Goal: Task Accomplishment & Management: Manage account settings

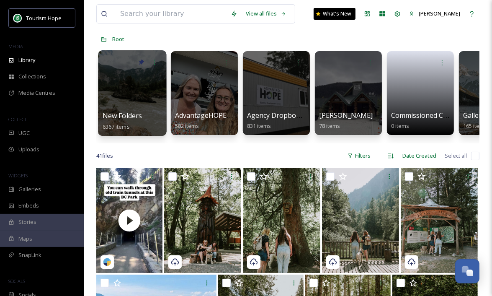
click at [136, 107] on div at bounding box center [132, 92] width 68 height 85
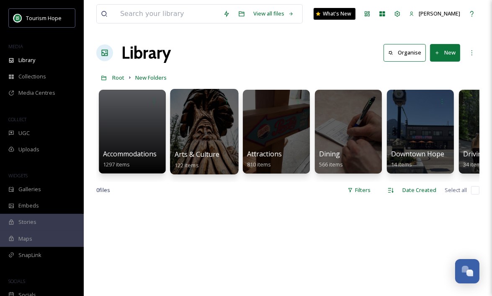
click at [201, 137] on div at bounding box center [204, 131] width 68 height 85
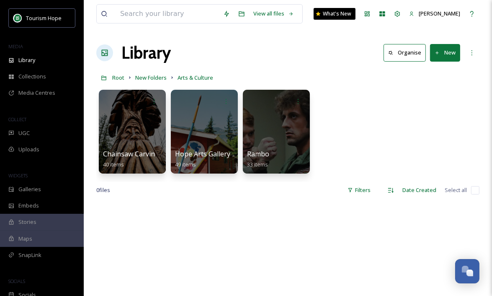
click at [439, 55] on icon at bounding box center [437, 52] width 5 height 5
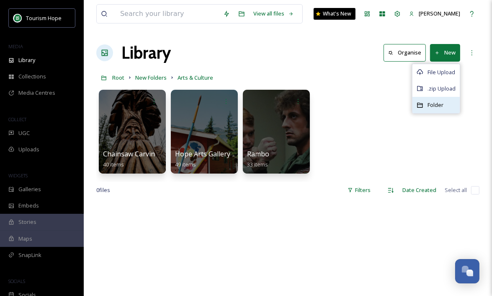
click at [434, 104] on span "Folder" at bounding box center [436, 105] width 16 height 8
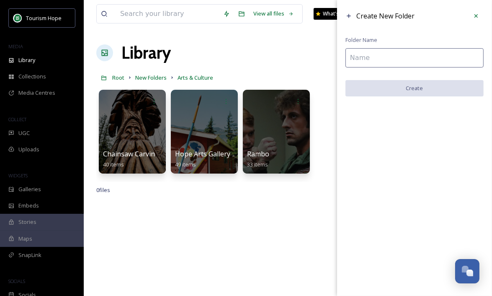
click at [371, 60] on input at bounding box center [415, 57] width 138 height 19
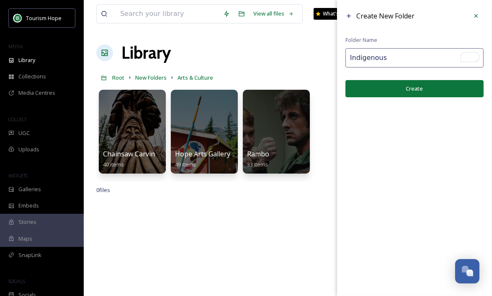
type input "Indigenous"
click at [386, 83] on button "Create" at bounding box center [415, 88] width 138 height 17
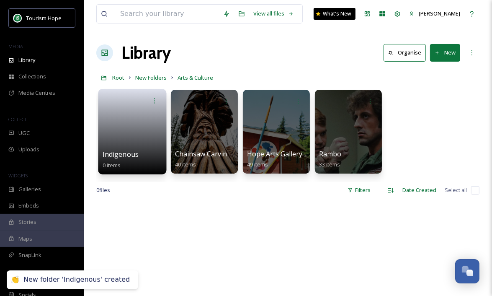
click at [119, 139] on link at bounding box center [133, 128] width 60 height 41
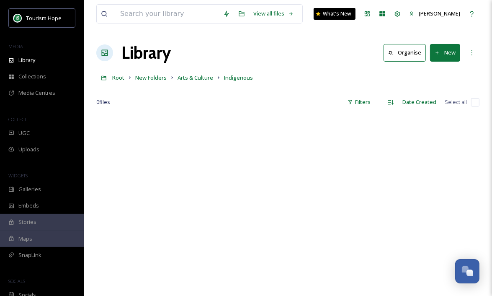
click at [440, 57] on button "New" at bounding box center [445, 52] width 30 height 17
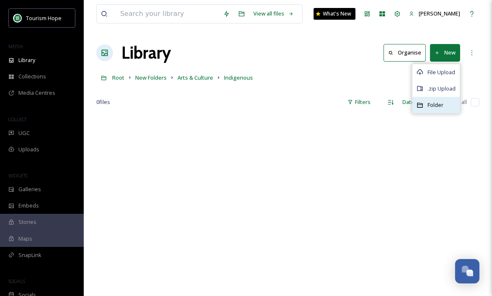
click at [431, 105] on span "Folder" at bounding box center [436, 105] width 16 height 8
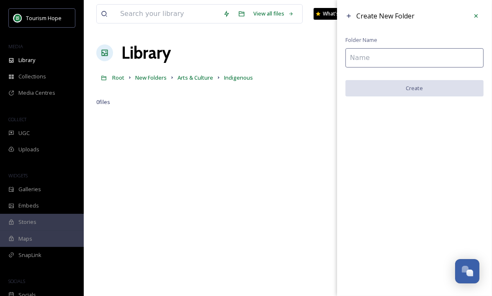
click at [357, 61] on input at bounding box center [415, 57] width 138 height 19
paste input "Tuckkwiowhum [GEOGRAPHIC_DATA]"
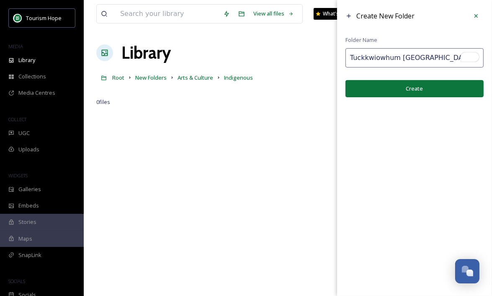
type input "Tuckkwiowhum [GEOGRAPHIC_DATA]"
click at [386, 88] on button "Create" at bounding box center [415, 88] width 138 height 17
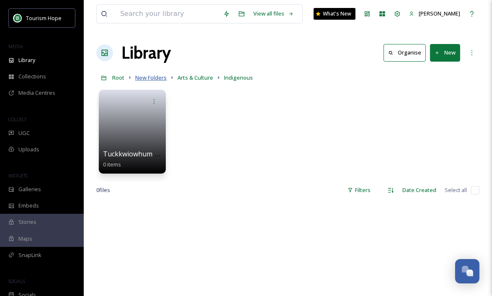
click at [154, 76] on span "New Folders" at bounding box center [150, 78] width 31 height 8
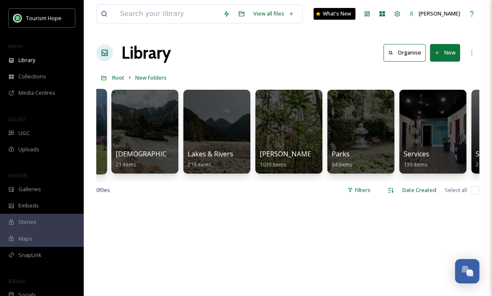
scroll to position [0, 516]
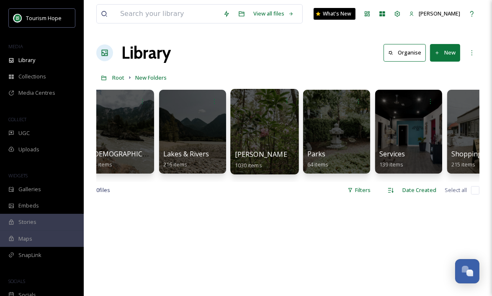
click at [246, 120] on div at bounding box center [264, 131] width 68 height 85
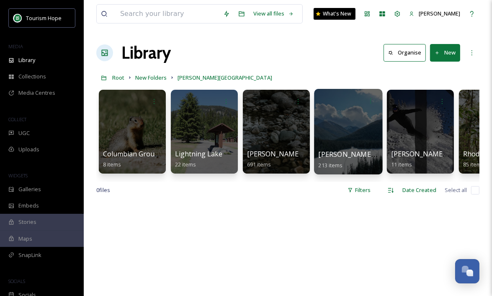
click at [343, 152] on span "[PERSON_NAME] Park - Winter" at bounding box center [368, 154] width 99 height 9
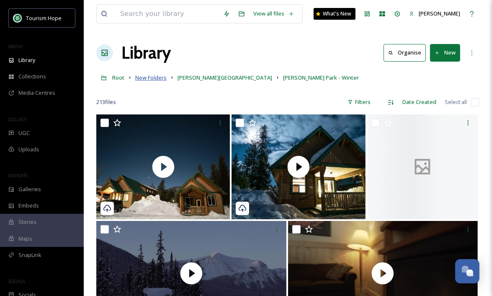
click at [144, 78] on span "New Folders" at bounding box center [150, 78] width 31 height 8
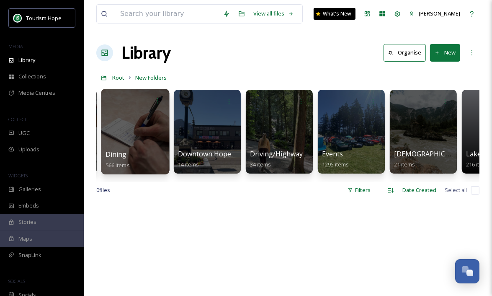
scroll to position [0, 223]
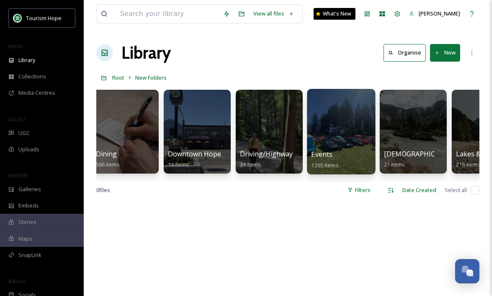
click at [350, 133] on div at bounding box center [341, 131] width 68 height 85
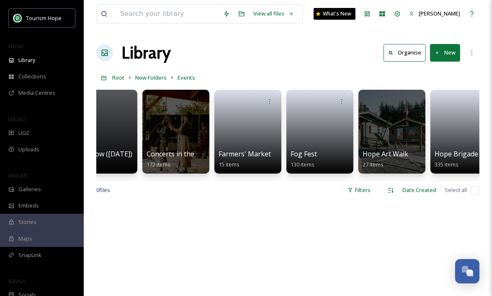
scroll to position [0, 337]
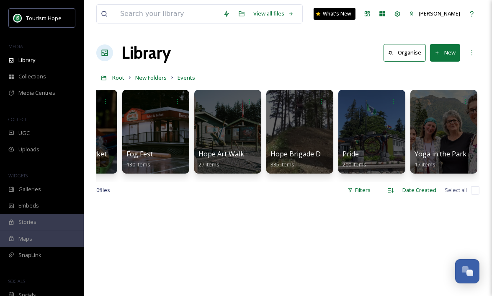
click at [443, 51] on button "New" at bounding box center [445, 52] width 30 height 17
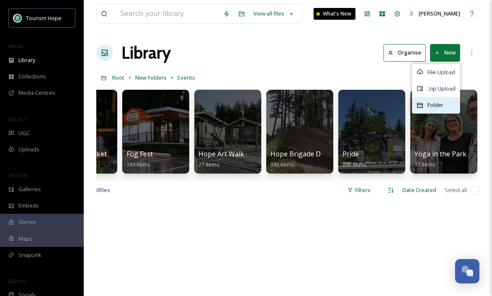
click at [432, 104] on span "Folder" at bounding box center [436, 105] width 16 height 8
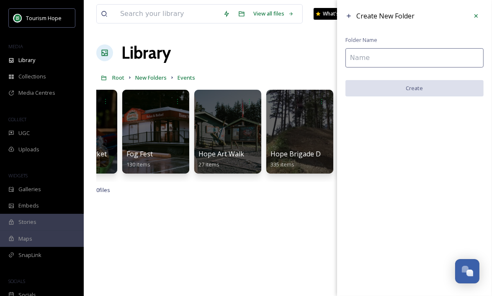
click at [395, 59] on input at bounding box center [415, 57] width 138 height 19
paste input "[DATE]"
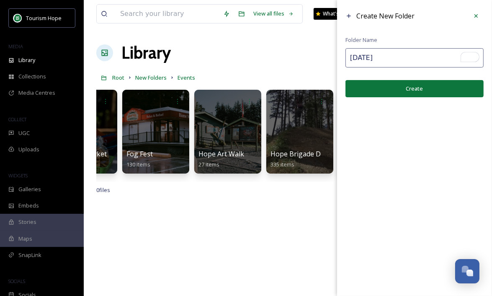
type input "[DATE]"
click at [392, 91] on button "Create" at bounding box center [415, 88] width 138 height 17
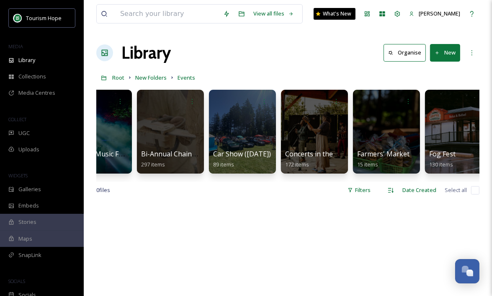
scroll to position [0, 0]
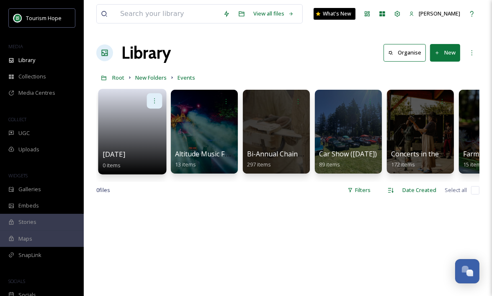
click at [158, 101] on icon at bounding box center [154, 100] width 7 height 7
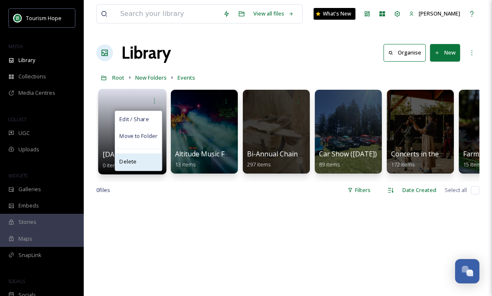
click at [144, 161] on div "Delete" at bounding box center [138, 161] width 46 height 17
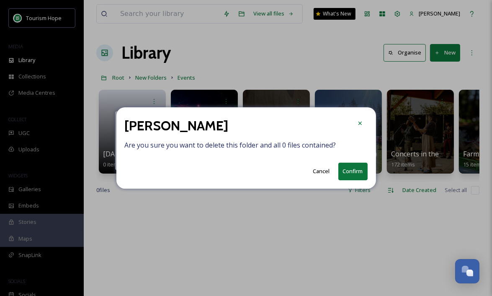
click at [357, 169] on button "Confirm" at bounding box center [352, 170] width 29 height 17
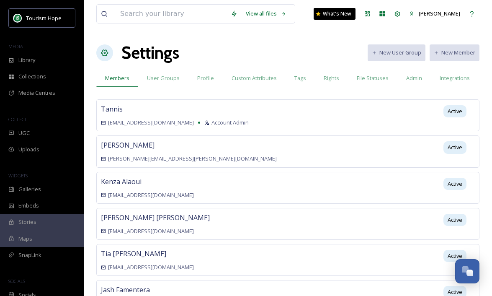
scroll to position [149, 0]
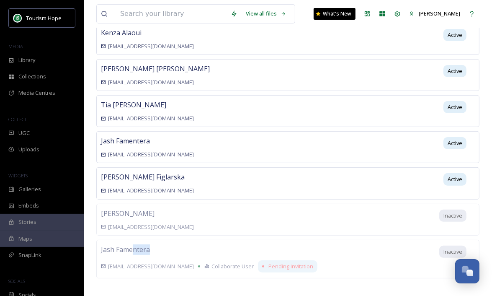
drag, startPoint x: 132, startPoint y: 241, endPoint x: 191, endPoint y: 240, distance: 58.6
click at [191, 244] on div "Jash Famentera kimfamentera7@gmail.com Collaborate User Pending Invitation" at bounding box center [210, 258] width 218 height 29
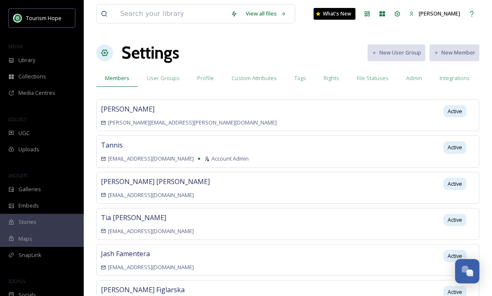
scroll to position [25, 0]
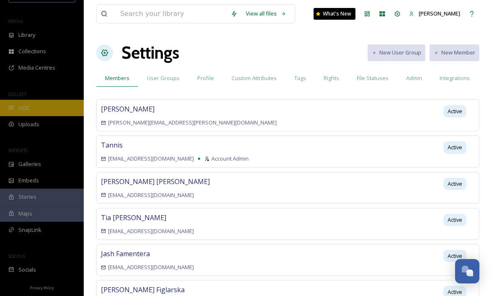
click at [36, 105] on div "UGC" at bounding box center [42, 108] width 84 height 16
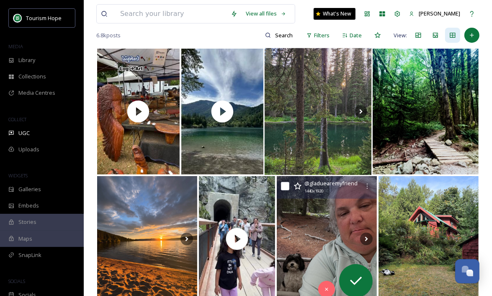
scroll to position [82, 0]
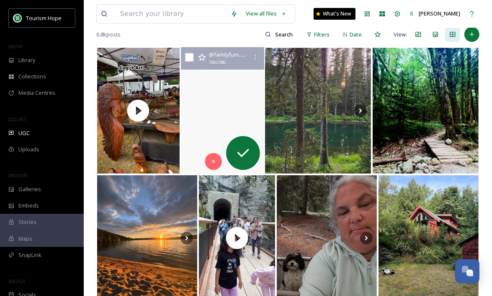
click at [224, 121] on video "🌲💦 Schkam Lake Adventures! 💦🌲 Just five minutes north of Hope, BC, Schkam Lake …" at bounding box center [222, 110] width 83 height 127
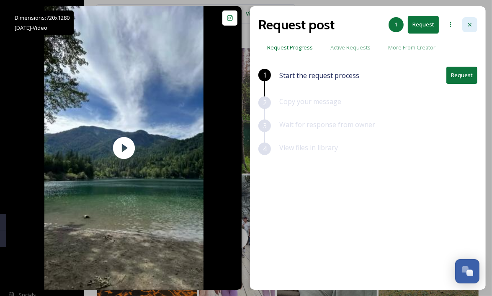
click at [471, 21] on icon at bounding box center [470, 24] width 7 height 7
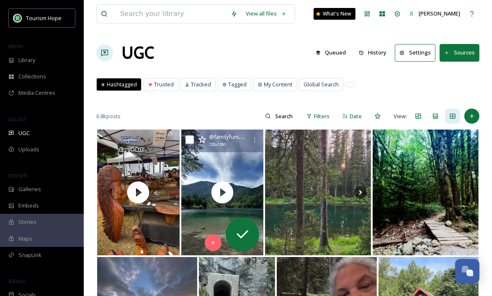
click at [467, 54] on button "Sources" at bounding box center [460, 52] width 40 height 17
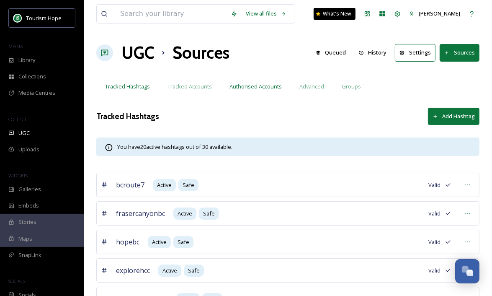
click at [259, 85] on span "Authorised Accounts" at bounding box center [256, 87] width 52 height 8
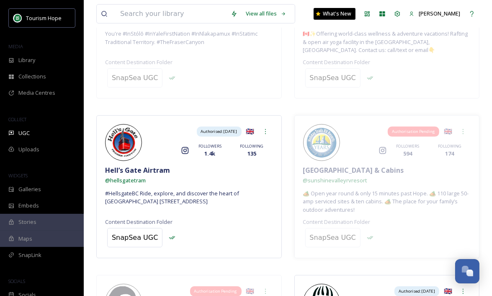
scroll to position [216, 0]
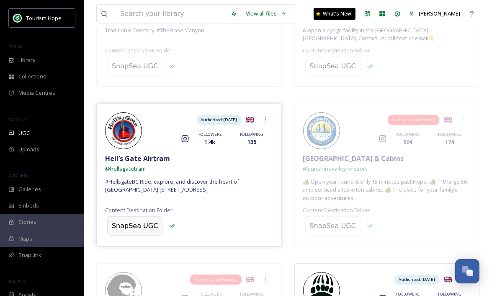
click at [135, 226] on div "SnapSea UGC" at bounding box center [135, 226] width 46 height 10
click at [135, 226] on input at bounding box center [154, 226] width 92 height 18
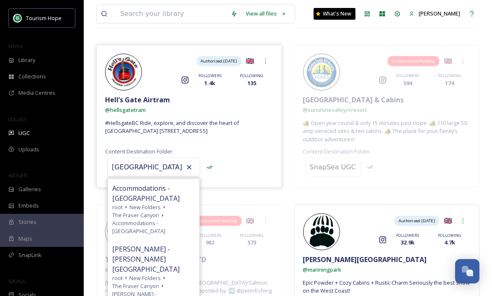
scroll to position [267, 0]
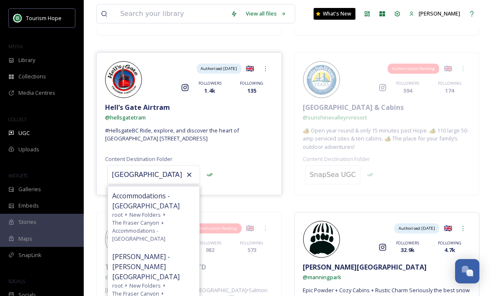
click at [126, 175] on input "fraser canyon" at bounding box center [154, 174] width 92 height 18
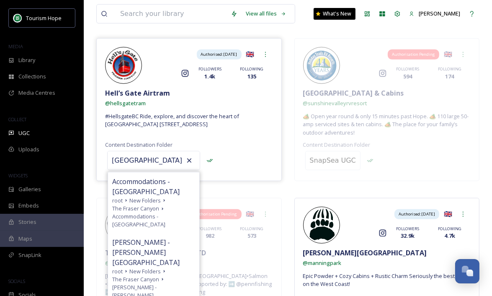
scroll to position [281, 0]
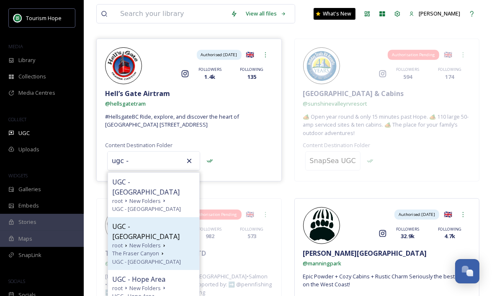
click at [163, 221] on span "UGC - Fraser Canyon" at bounding box center [153, 231] width 83 height 20
type input "UGC - Fraser Canyon"
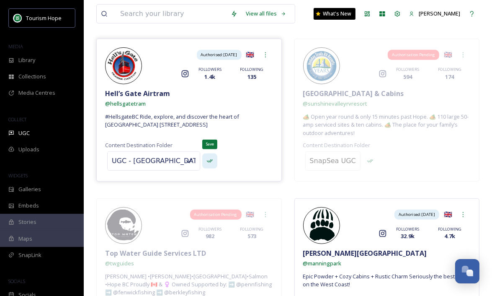
click at [207, 159] on icon at bounding box center [210, 160] width 6 height 3
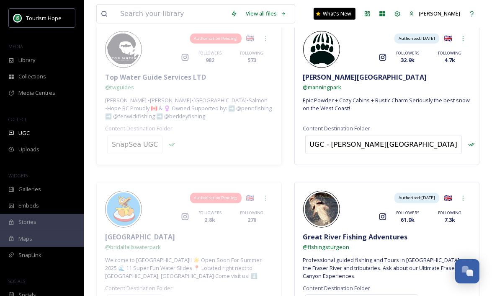
scroll to position [0, 0]
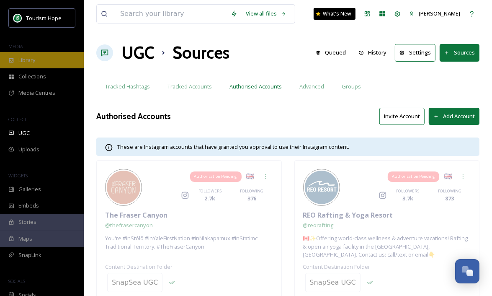
click at [40, 65] on div "Library" at bounding box center [42, 60] width 84 height 16
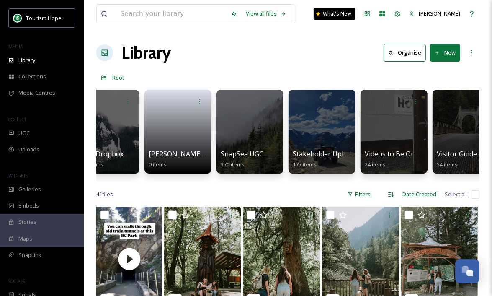
scroll to position [0, 430]
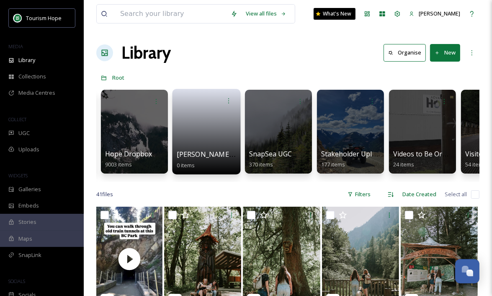
click at [206, 153] on span "Jonny/Jash/Tia HCC/TFC June Shoot" at bounding box center [252, 154] width 151 height 9
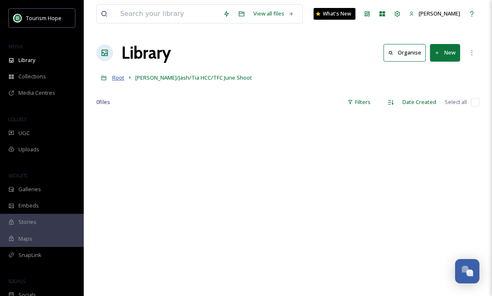
click at [122, 77] on span "Root" at bounding box center [118, 78] width 12 height 8
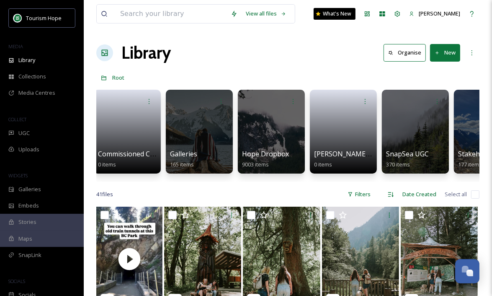
scroll to position [0, 293]
click at [364, 101] on icon at bounding box center [365, 100] width 7 height 7
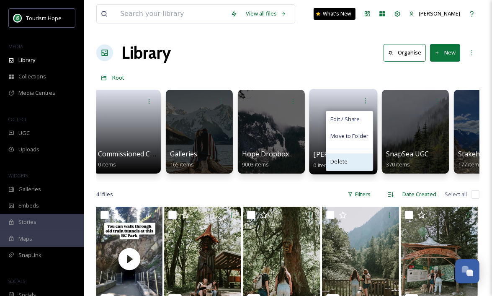
click at [347, 156] on div "Delete" at bounding box center [349, 161] width 46 height 17
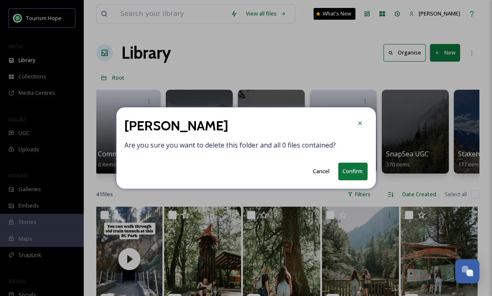
click at [347, 169] on button "Confirm" at bounding box center [352, 170] width 29 height 17
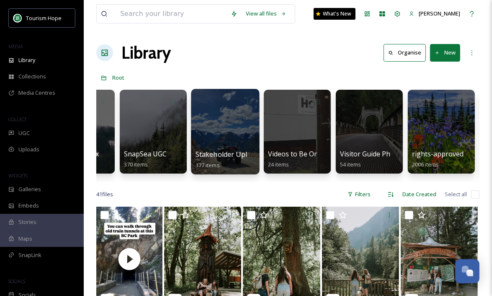
scroll to position [0, 485]
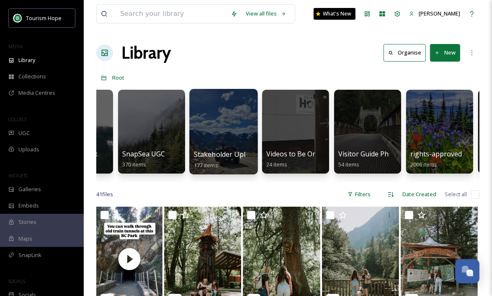
click at [229, 142] on div at bounding box center [223, 131] width 68 height 85
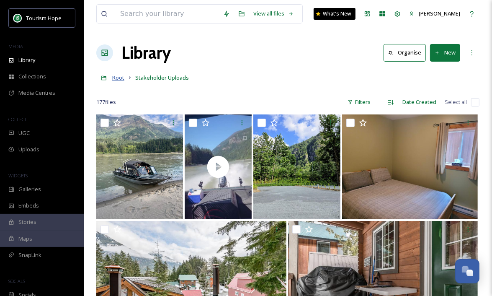
click at [115, 77] on span "Root" at bounding box center [118, 78] width 12 height 8
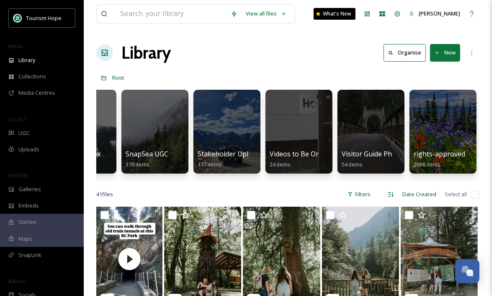
scroll to position [0, 553]
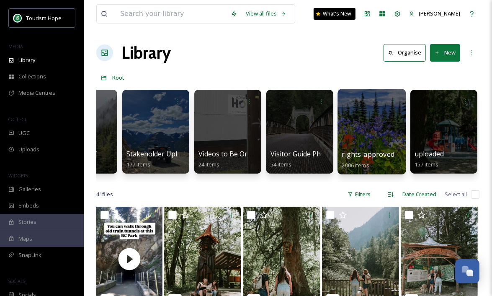
click at [371, 141] on div at bounding box center [372, 131] width 68 height 85
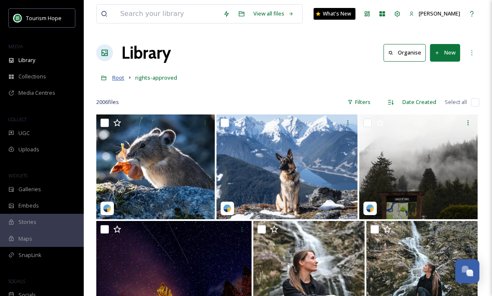
click at [116, 75] on span "Root" at bounding box center [118, 78] width 12 height 8
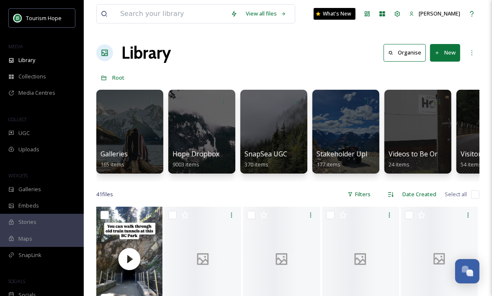
scroll to position [0, 553]
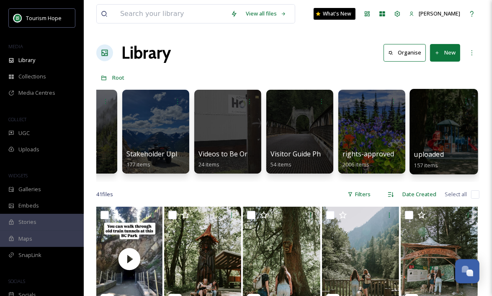
click at [444, 137] on div at bounding box center [444, 131] width 68 height 85
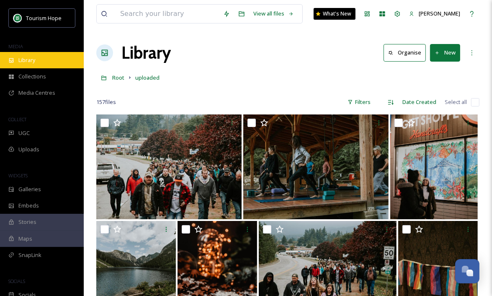
click at [37, 57] on div "Library" at bounding box center [42, 60] width 84 height 16
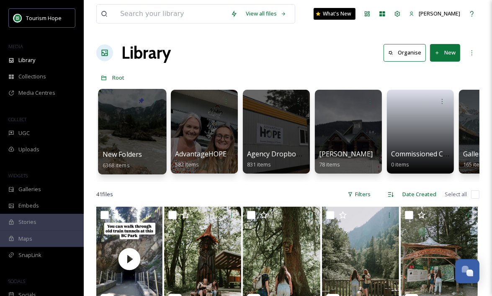
click at [142, 137] on div at bounding box center [132, 131] width 68 height 85
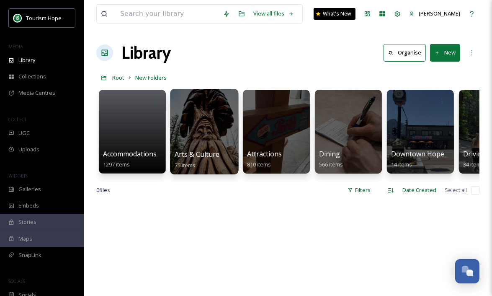
click at [210, 141] on div at bounding box center [204, 131] width 68 height 85
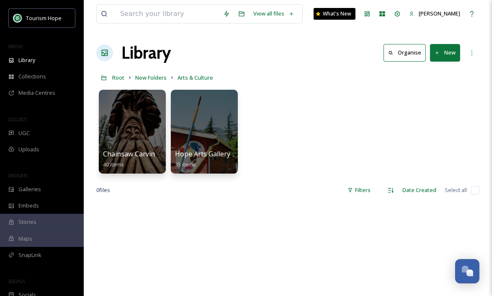
click at [272, 145] on div "Chainsaw Carvings 40 items Hope Arts Gallery 35 items" at bounding box center [287, 133] width 383 height 96
click at [453, 51] on button "New" at bounding box center [445, 52] width 30 height 17
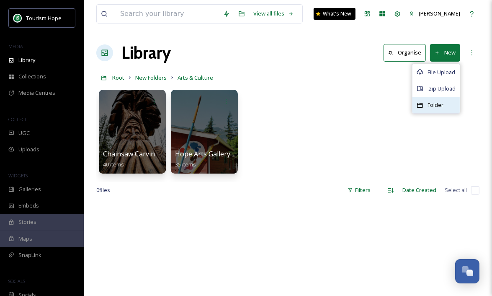
click at [436, 108] on span "Folder" at bounding box center [436, 105] width 16 height 8
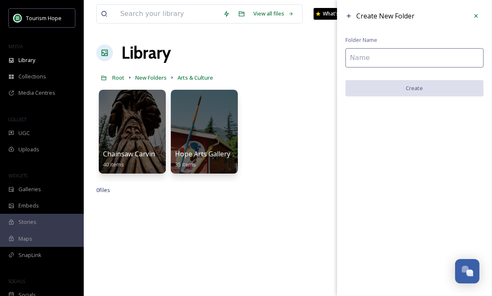
click at [411, 62] on input at bounding box center [415, 57] width 138 height 19
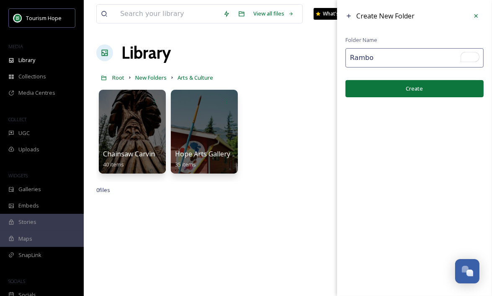
type input "Rambo"
click at [417, 85] on button "Create" at bounding box center [415, 88] width 138 height 17
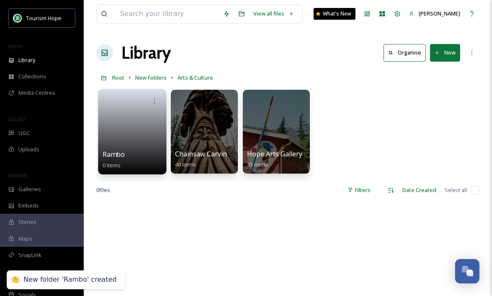
click at [139, 121] on link at bounding box center [133, 128] width 60 height 41
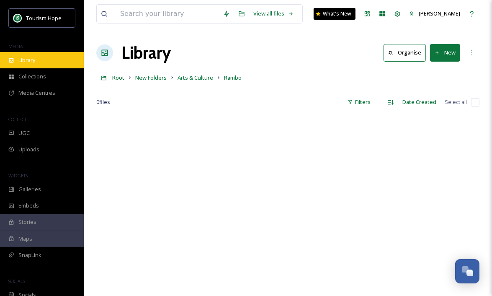
click at [60, 60] on div "Library" at bounding box center [42, 60] width 84 height 16
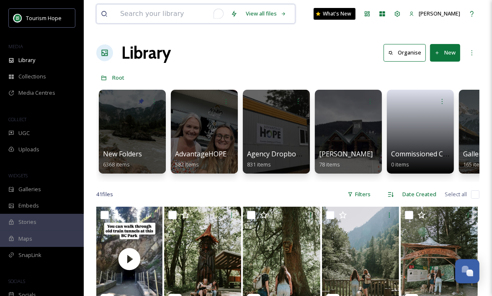
click at [192, 15] on input "To enrich screen reader interactions, please activate Accessibility in Grammarl…" at bounding box center [171, 14] width 111 height 18
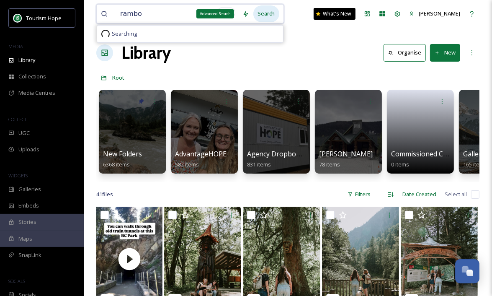
type input "rambo"
click at [258, 13] on div "Search" at bounding box center [266, 13] width 26 height 16
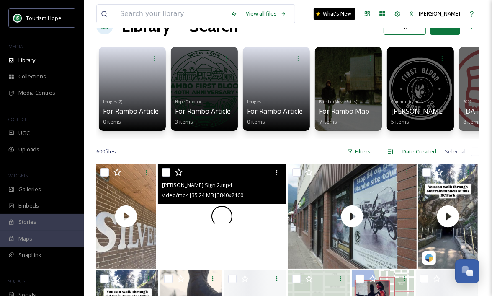
scroll to position [47, 0]
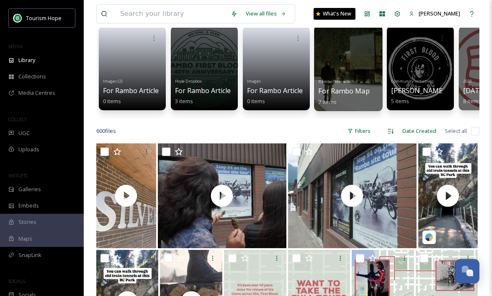
click at [327, 93] on span "For Rambo Map" at bounding box center [344, 90] width 51 height 9
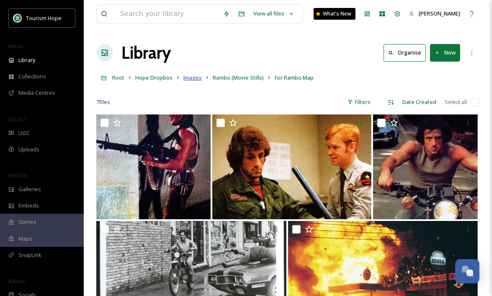
click at [188, 78] on span "Images" at bounding box center [192, 78] width 18 height 8
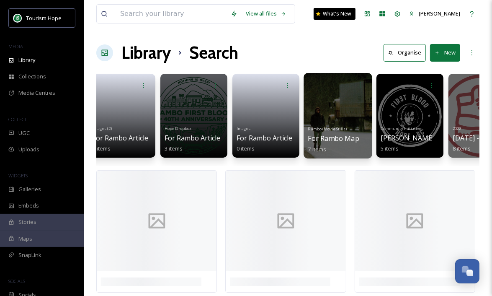
scroll to position [0, 13]
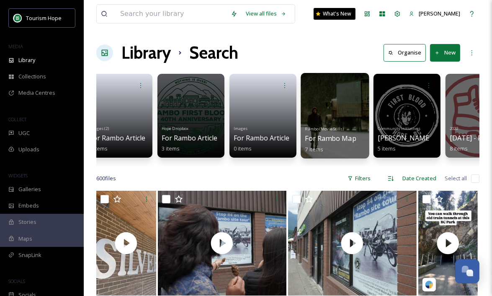
click at [338, 141] on span "For Rambo Map" at bounding box center [330, 138] width 51 height 9
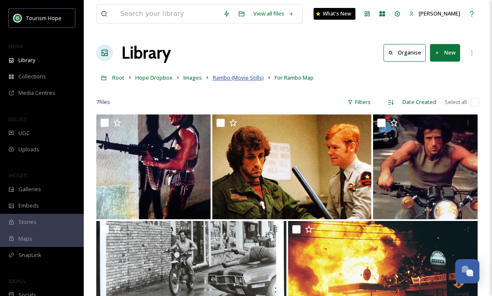
click at [223, 79] on span "Rambo (Movie Stills)" at bounding box center [238, 78] width 51 height 8
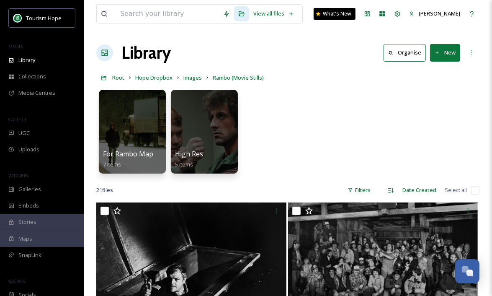
drag, startPoint x: 124, startPoint y: 137, endPoint x: 222, endPoint y: 0, distance: 167.6
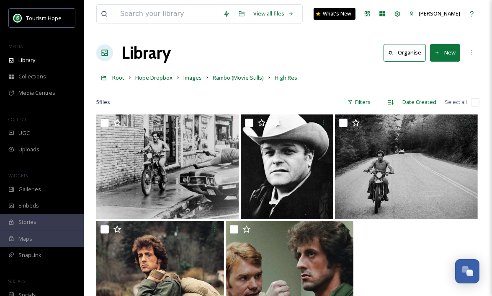
click at [475, 103] on input "checkbox" at bounding box center [475, 102] width 8 height 8
checkbox input "true"
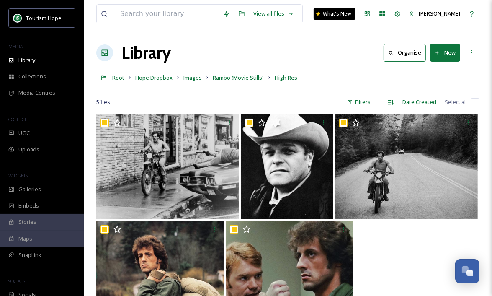
checkbox input "true"
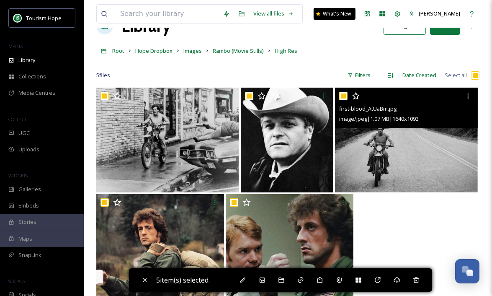
scroll to position [27, 0]
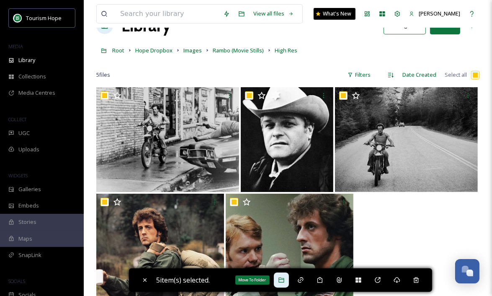
click at [285, 280] on icon at bounding box center [281, 279] width 7 height 7
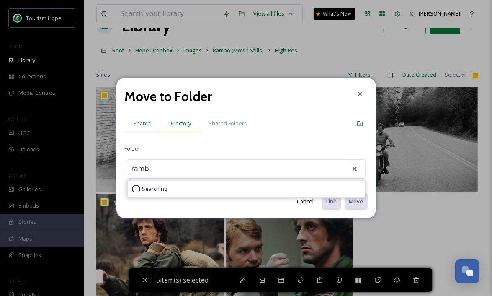
type input "ramb"
click at [179, 122] on span "Directory" at bounding box center [180, 123] width 23 height 8
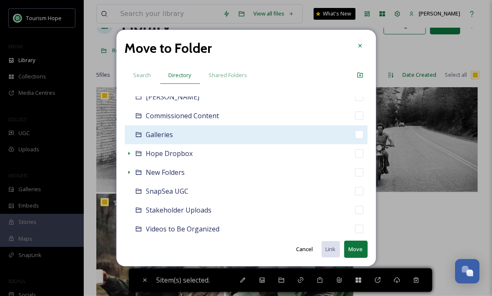
scroll to position [50, 0]
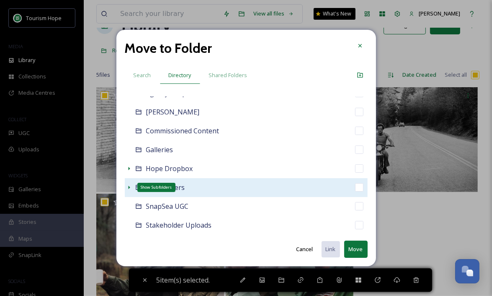
click at [129, 187] on icon at bounding box center [129, 187] width 2 height 3
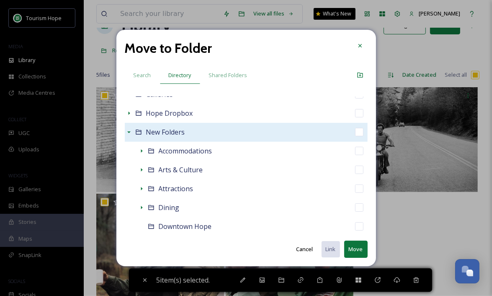
scroll to position [108, 0]
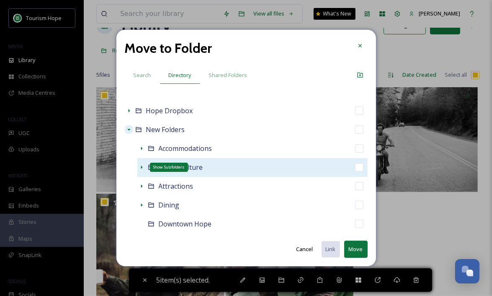
click at [142, 167] on icon at bounding box center [142, 166] width 2 height 3
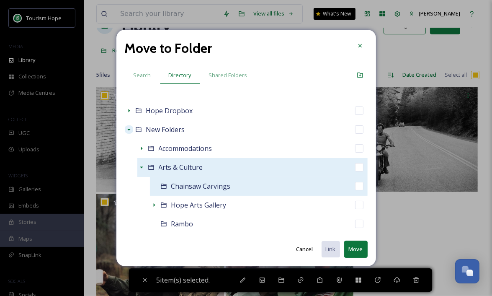
scroll to position [137, 0]
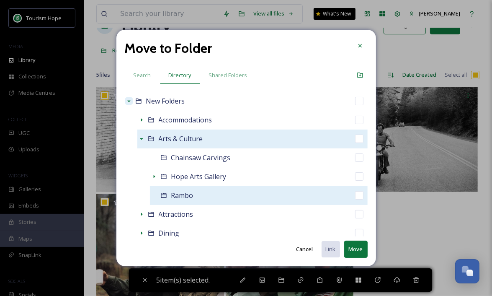
click at [211, 196] on div "Rambo" at bounding box center [259, 195] width 218 height 19
checkbox input "false"
checkbox input "true"
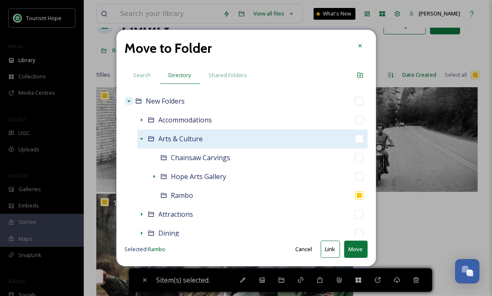
click at [355, 250] on button "Move" at bounding box center [355, 248] width 23 height 17
checkbox input "false"
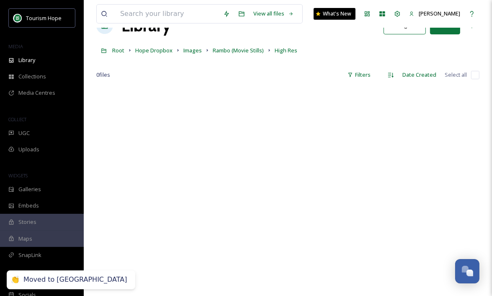
scroll to position [0, 0]
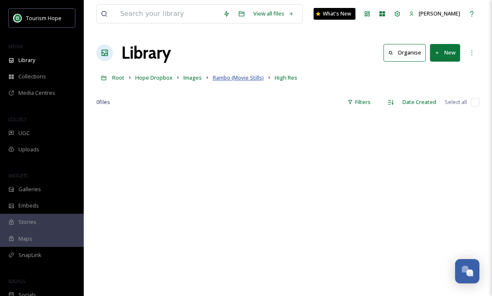
click at [239, 78] on span "Rambo (Movie Stills)" at bounding box center [238, 78] width 51 height 8
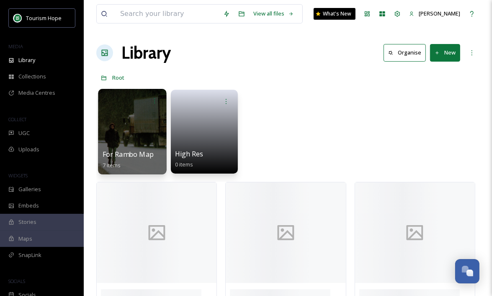
click at [130, 142] on div at bounding box center [132, 131] width 68 height 85
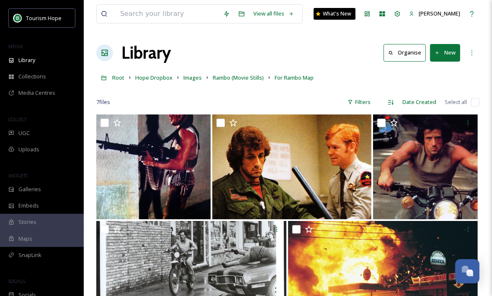
click at [476, 105] on input "checkbox" at bounding box center [475, 102] width 8 height 8
checkbox input "true"
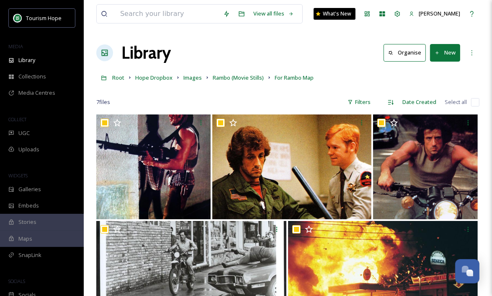
checkbox input "true"
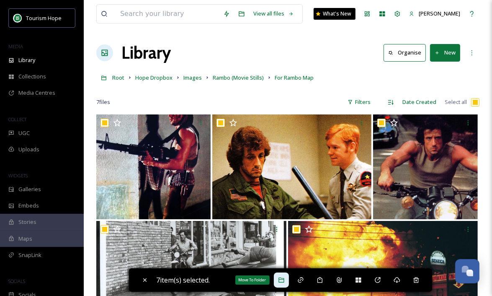
click at [282, 280] on icon at bounding box center [281, 279] width 7 height 7
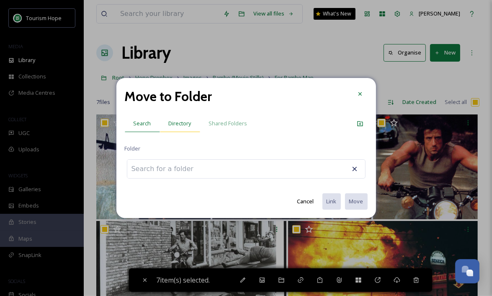
click at [177, 123] on span "Directory" at bounding box center [180, 123] width 23 height 8
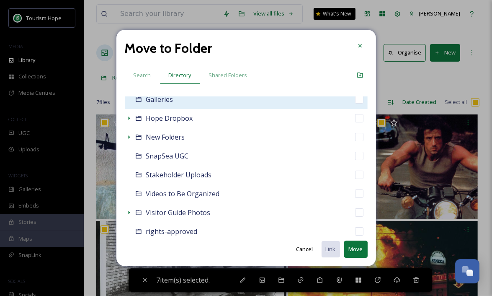
scroll to position [97, 0]
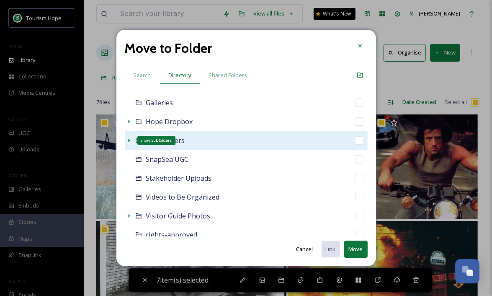
click at [126, 138] on icon at bounding box center [129, 140] width 7 height 7
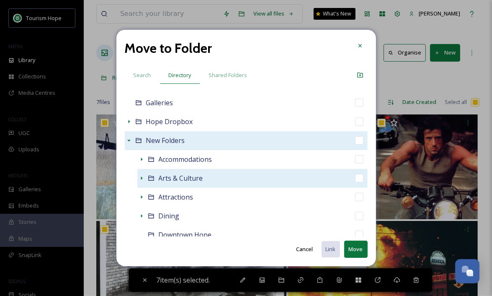
scroll to position [103, 0]
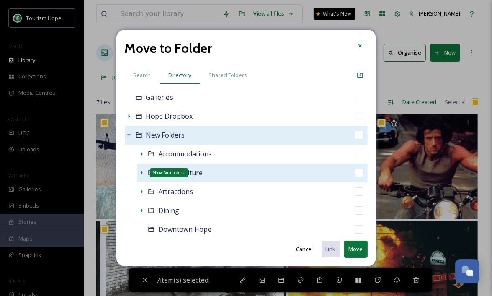
click at [141, 173] on icon at bounding box center [141, 172] width 7 height 7
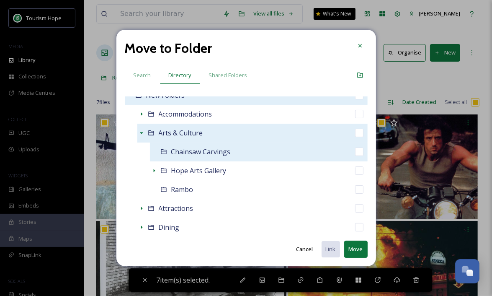
scroll to position [142, 0]
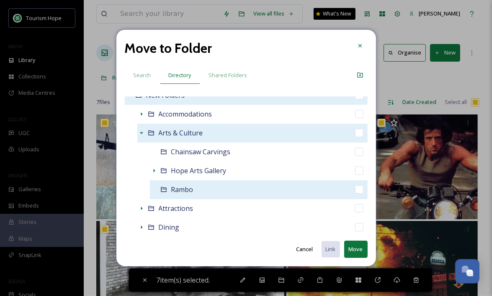
click at [328, 190] on div "Rambo" at bounding box center [259, 189] width 218 height 19
checkbox input "false"
checkbox input "true"
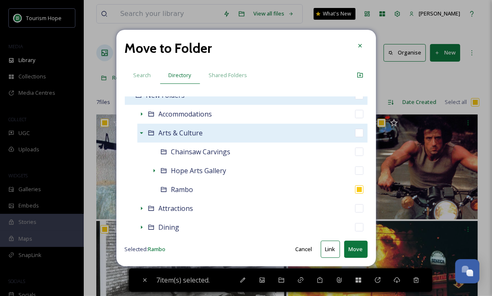
click at [357, 256] on button "Move" at bounding box center [355, 248] width 23 height 17
checkbox input "false"
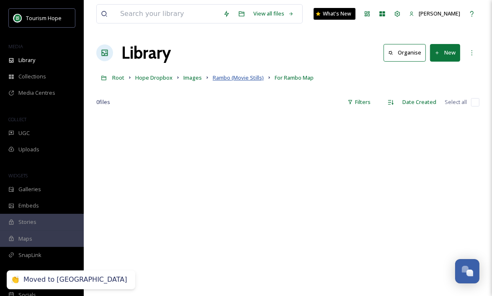
click at [222, 77] on span "Rambo (Movie Stills)" at bounding box center [238, 78] width 51 height 8
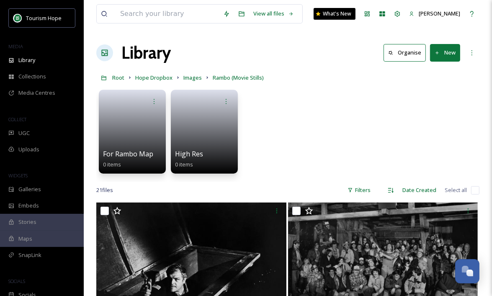
click at [475, 190] on input "checkbox" at bounding box center [475, 190] width 8 height 8
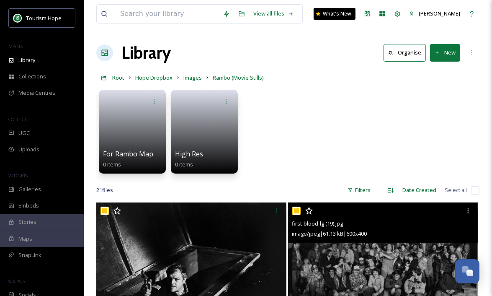
checkbox input "true"
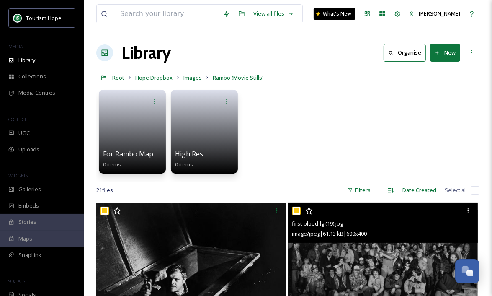
checkbox input "true"
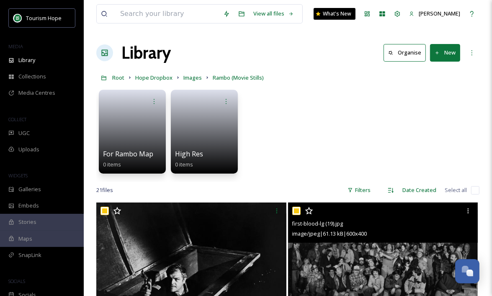
checkbox input "true"
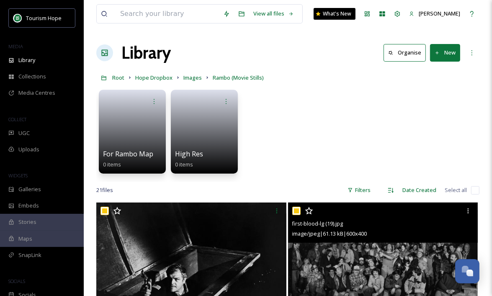
checkbox input "true"
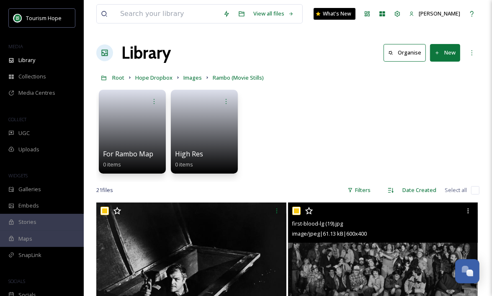
checkbox input "true"
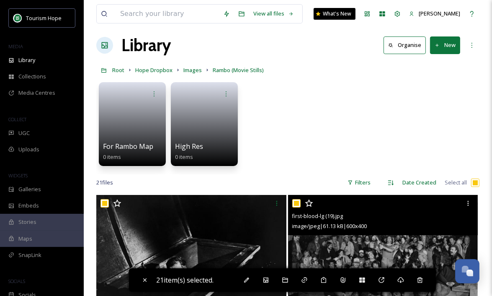
scroll to position [9, 0]
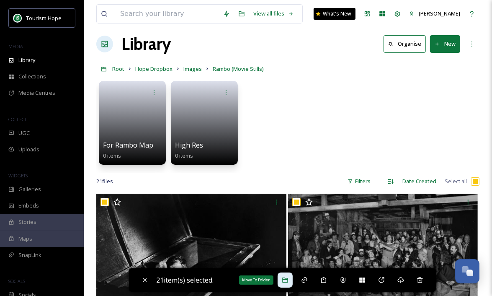
click at [286, 281] on icon at bounding box center [285, 279] width 7 height 7
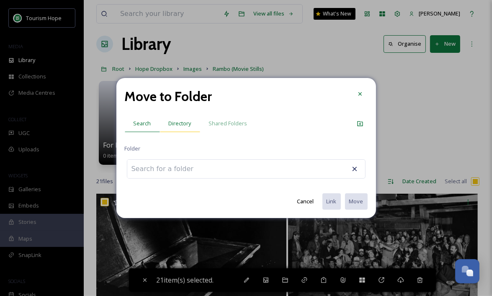
click at [176, 120] on span "Directory" at bounding box center [180, 123] width 23 height 8
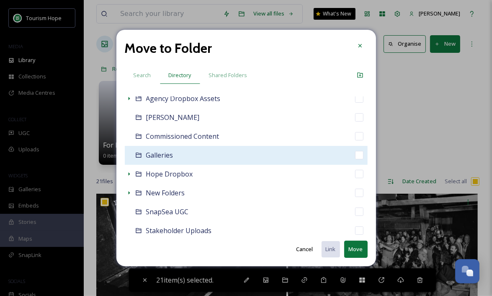
scroll to position [46, 0]
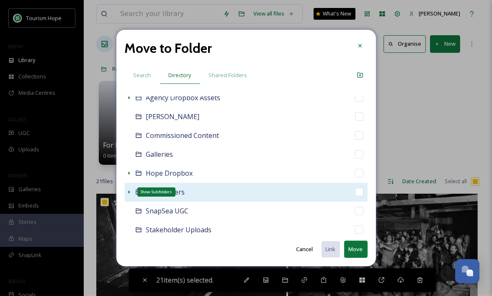
click at [129, 191] on icon at bounding box center [129, 191] width 2 height 3
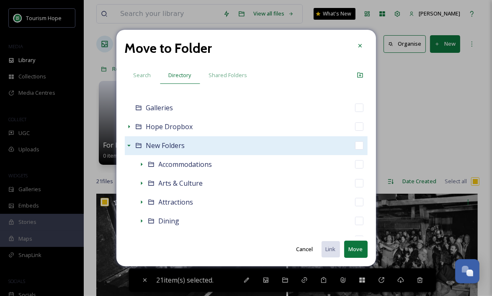
scroll to position [103, 0]
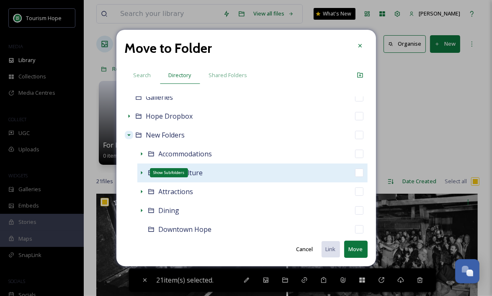
click at [140, 171] on icon at bounding box center [141, 172] width 7 height 7
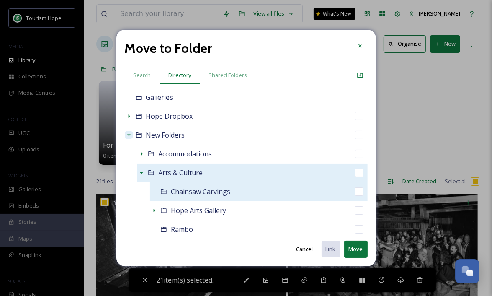
scroll to position [123, 0]
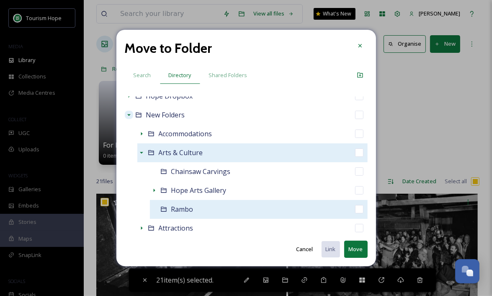
click at [212, 209] on div "Rambo" at bounding box center [259, 209] width 218 height 19
checkbox input "false"
checkbox input "true"
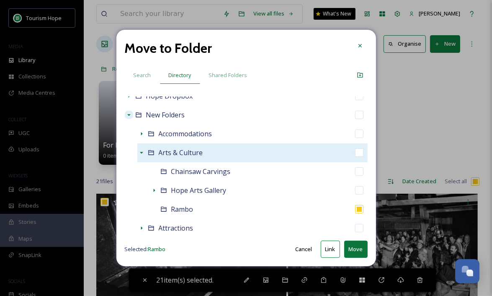
click at [354, 247] on button "Move" at bounding box center [355, 248] width 23 height 17
checkbox input "false"
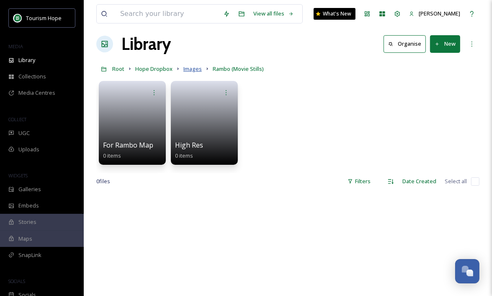
click at [194, 70] on span "Images" at bounding box center [192, 69] width 18 height 8
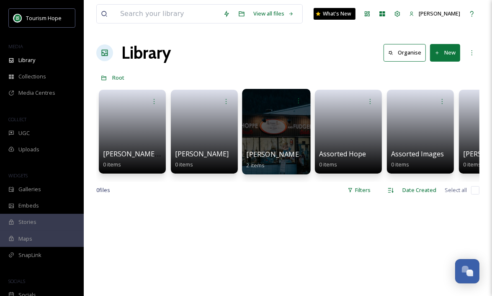
scroll to position [0, 3]
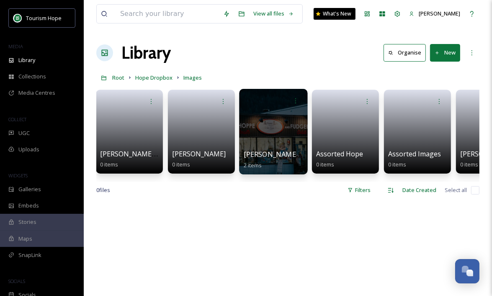
click at [291, 145] on div at bounding box center [273, 131] width 68 height 85
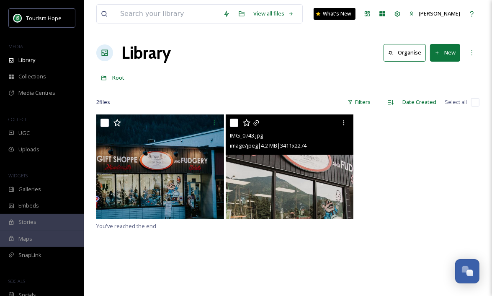
click at [277, 198] on img at bounding box center [290, 166] width 128 height 105
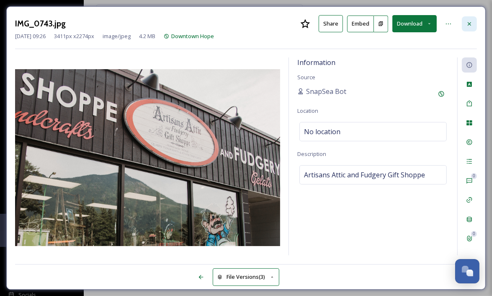
click at [471, 17] on div at bounding box center [469, 23] width 15 height 15
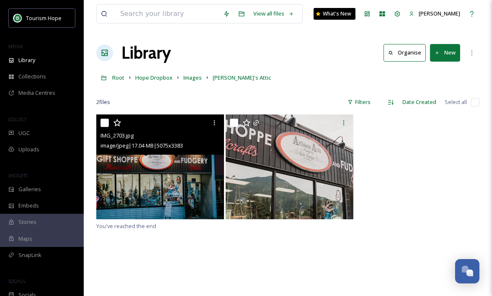
click at [103, 123] on input "checkbox" at bounding box center [105, 123] width 8 height 8
checkbox input "true"
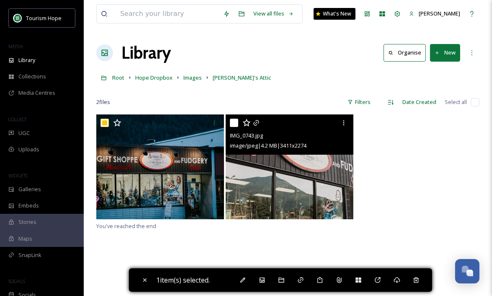
click at [234, 121] on input "checkbox" at bounding box center [234, 123] width 8 height 8
checkbox input "true"
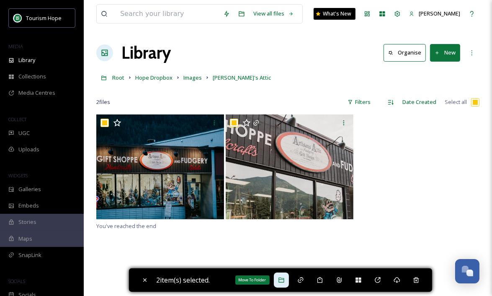
click at [281, 281] on icon at bounding box center [280, 279] width 5 height 5
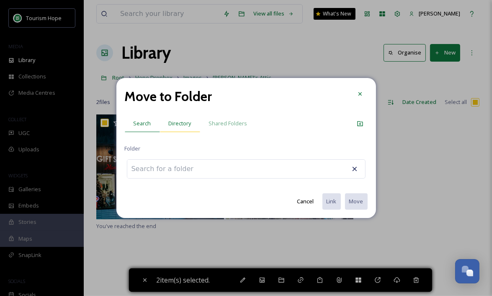
click at [185, 126] on span "Directory" at bounding box center [180, 123] width 23 height 8
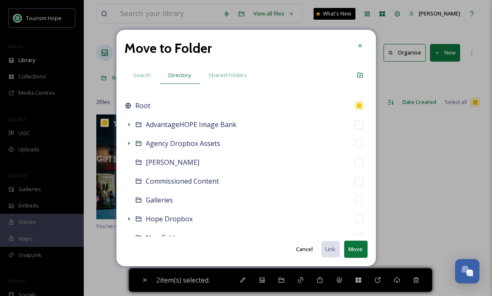
click at [140, 73] on span "Search" at bounding box center [143, 75] width 18 height 8
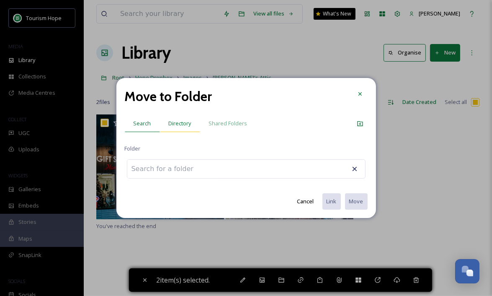
click at [178, 125] on span "Directory" at bounding box center [180, 123] width 23 height 8
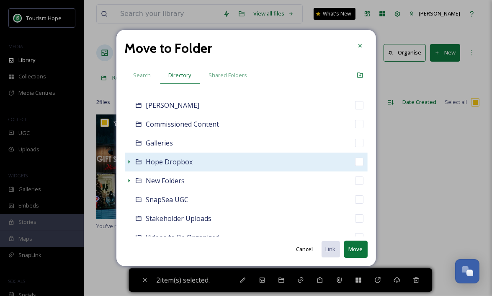
scroll to position [62, 0]
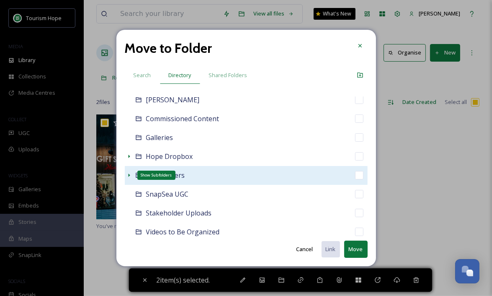
click at [127, 174] on icon at bounding box center [129, 175] width 7 height 7
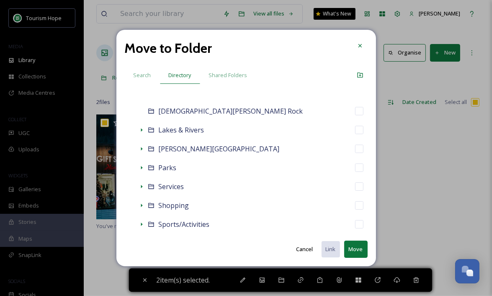
scroll to position [278, 0]
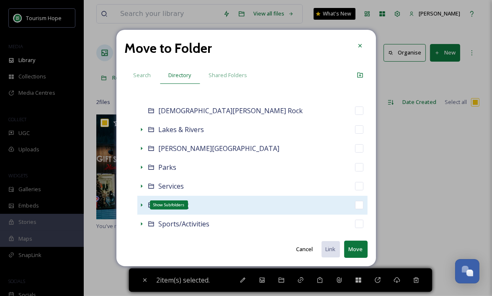
click at [141, 205] on icon at bounding box center [142, 204] width 2 height 3
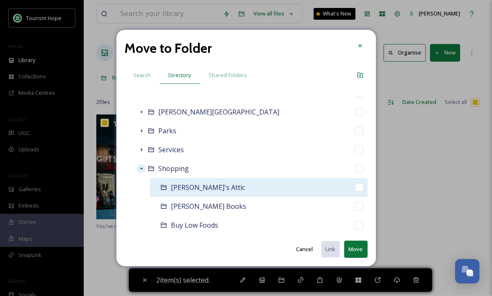
click at [245, 188] on div "[PERSON_NAME]'s Attic" at bounding box center [259, 187] width 218 height 19
checkbox input "false"
checkbox input "true"
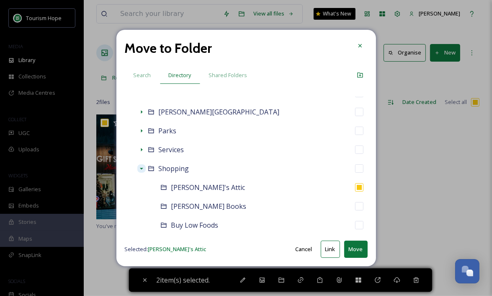
click at [358, 251] on button "Move" at bounding box center [355, 248] width 23 height 17
checkbox input "false"
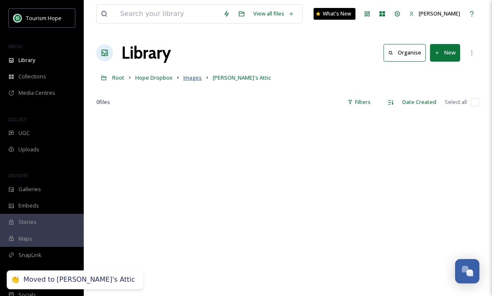
click at [192, 77] on span "Images" at bounding box center [192, 78] width 18 height 8
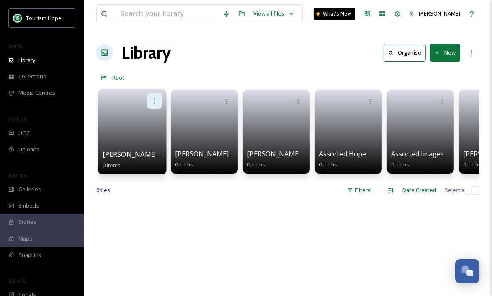
click at [156, 98] on icon at bounding box center [154, 100] width 7 height 7
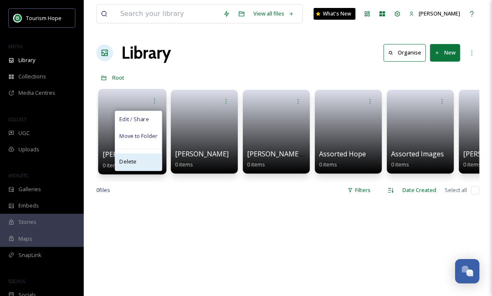
click at [144, 164] on div "Delete" at bounding box center [138, 161] width 46 height 17
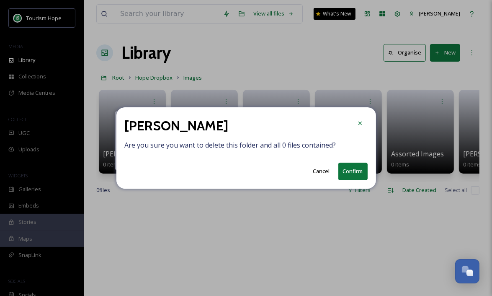
click at [350, 172] on button "Confirm" at bounding box center [352, 170] width 29 height 17
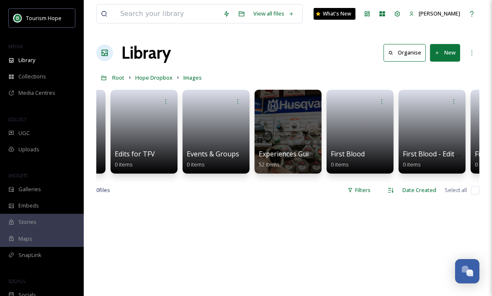
scroll to position [0, 1643]
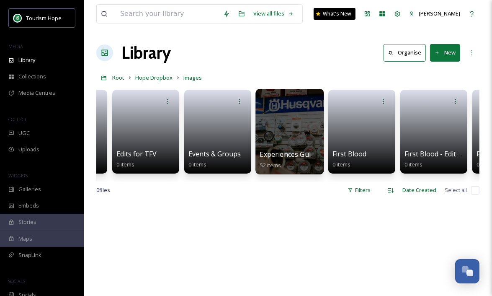
click at [296, 142] on div at bounding box center [289, 131] width 68 height 85
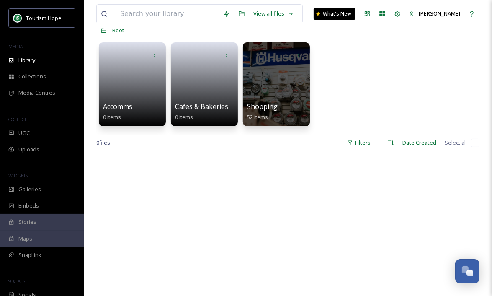
scroll to position [48, 0]
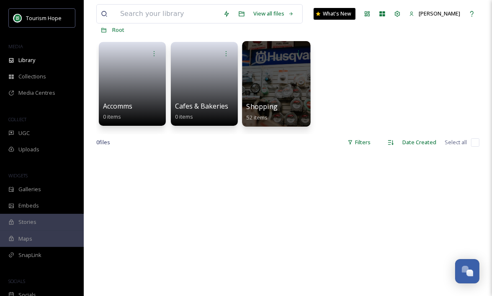
click at [289, 83] on div at bounding box center [276, 83] width 68 height 85
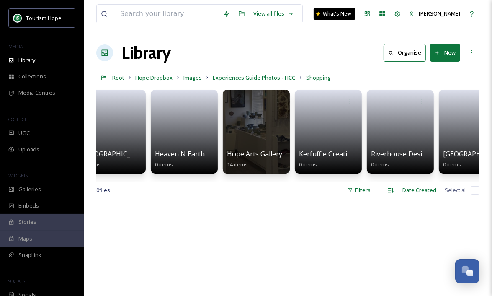
scroll to position [0, 307]
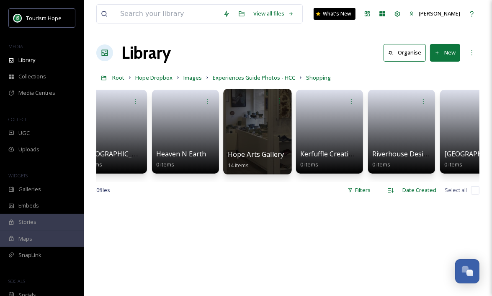
click at [259, 134] on div at bounding box center [257, 131] width 68 height 85
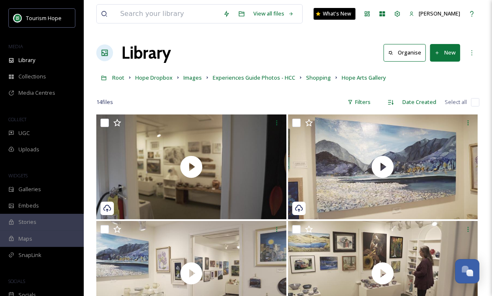
click at [477, 104] on input "checkbox" at bounding box center [475, 102] width 8 height 8
checkbox input "true"
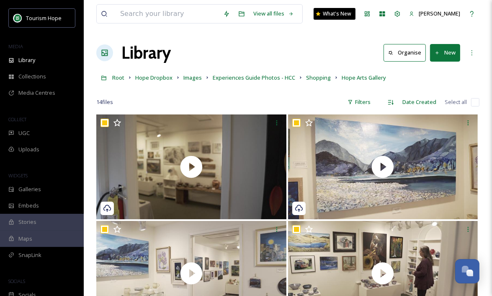
checkbox input "true"
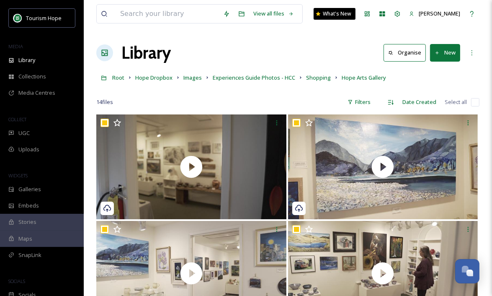
checkbox input "true"
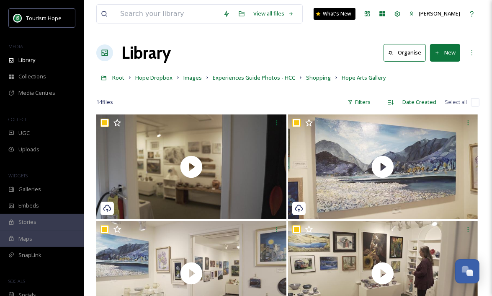
checkbox input "true"
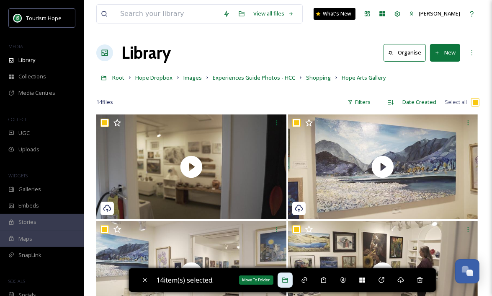
click at [286, 281] on icon at bounding box center [285, 279] width 7 height 7
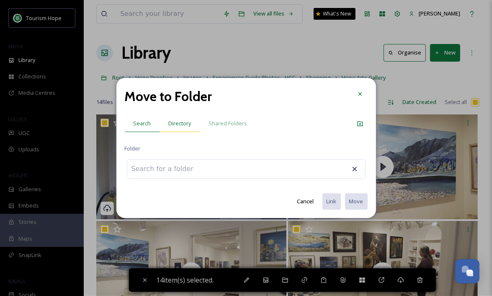
click at [180, 121] on span "Directory" at bounding box center [180, 123] width 23 height 8
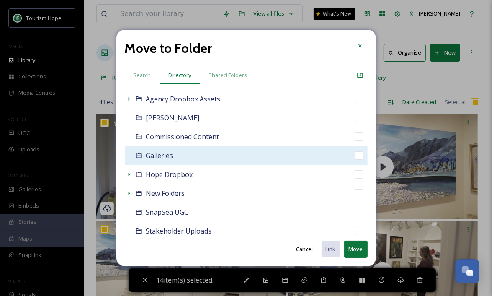
scroll to position [45, 0]
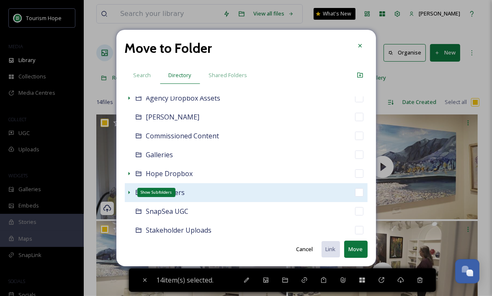
click at [128, 193] on icon at bounding box center [129, 192] width 7 height 7
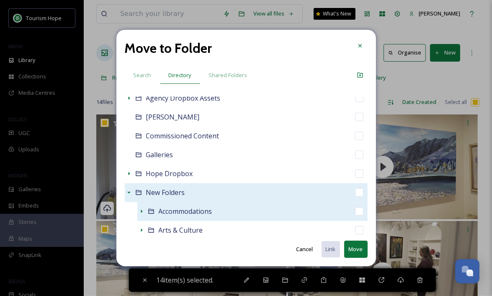
scroll to position [71, 0]
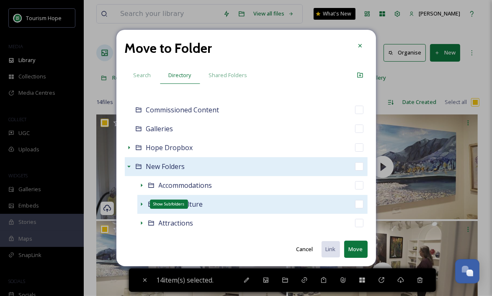
click at [140, 204] on icon at bounding box center [141, 204] width 7 height 7
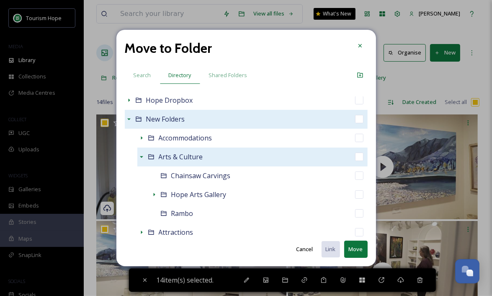
scroll to position [121, 0]
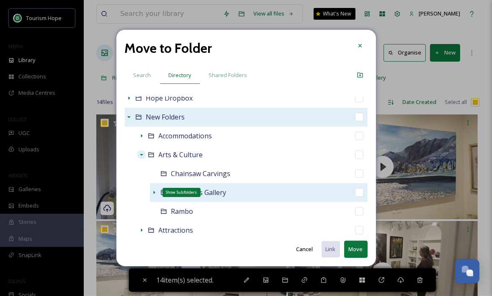
click at [153, 192] on icon at bounding box center [154, 192] width 7 height 7
click at [364, 191] on div "Hope Arts Gallery" at bounding box center [259, 192] width 218 height 19
checkbox input "false"
checkbox input "true"
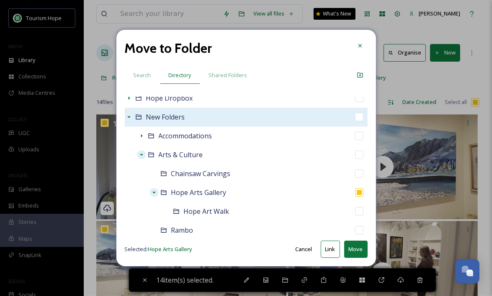
click at [356, 250] on button "Move" at bounding box center [355, 248] width 23 height 17
checkbox input "false"
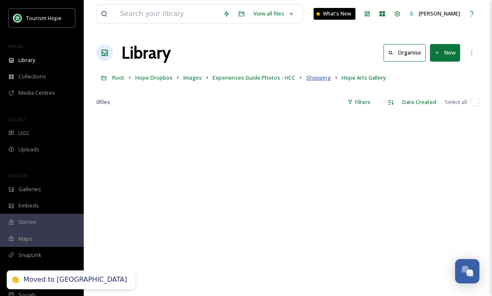
click at [316, 77] on span "Shopping" at bounding box center [318, 78] width 25 height 8
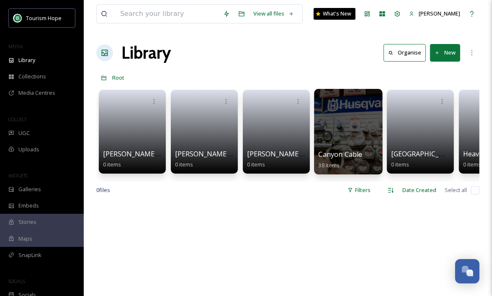
click at [351, 138] on div at bounding box center [348, 131] width 68 height 85
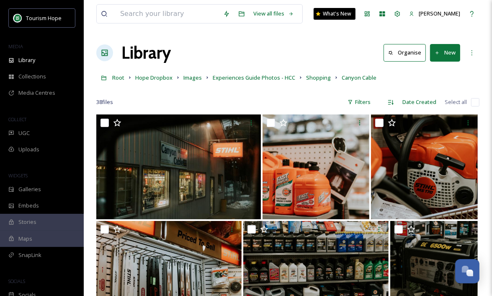
click at [476, 103] on input "checkbox" at bounding box center [475, 102] width 8 height 8
checkbox input "true"
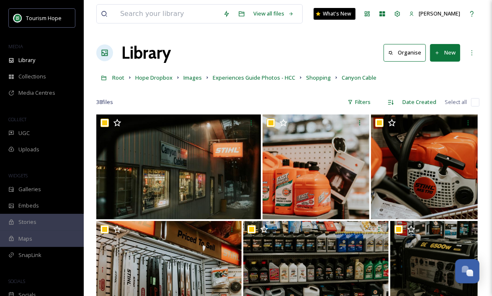
checkbox input "true"
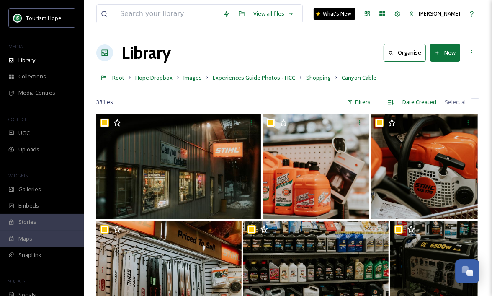
checkbox input "true"
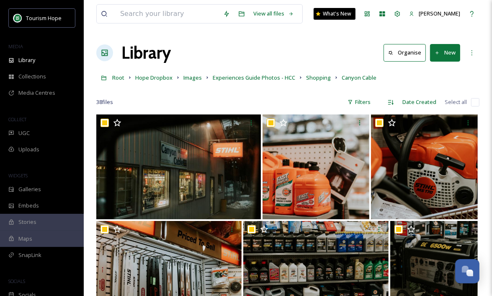
checkbox input "true"
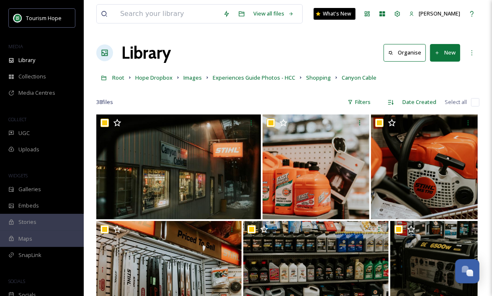
checkbox input "true"
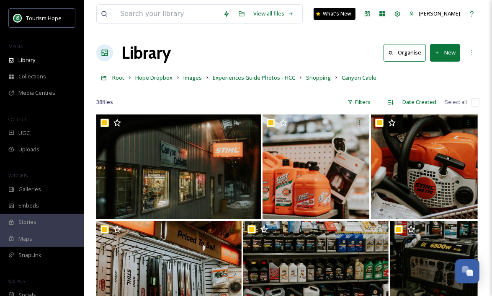
checkbox input "true"
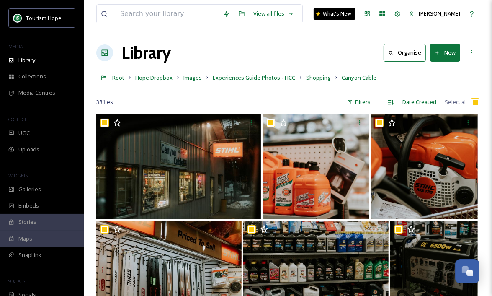
checkbox input "true"
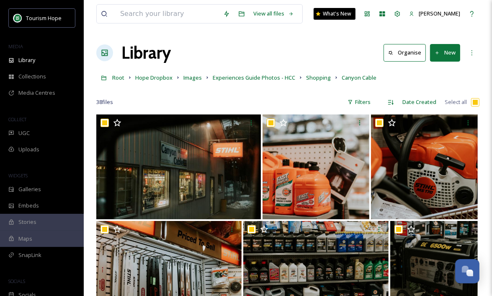
checkbox input "true"
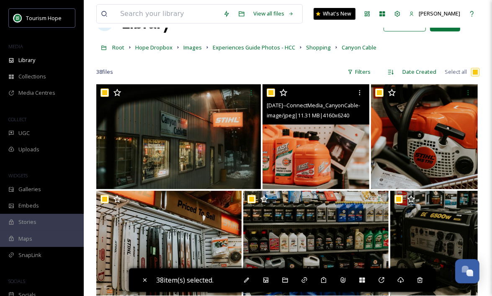
scroll to position [30, 0]
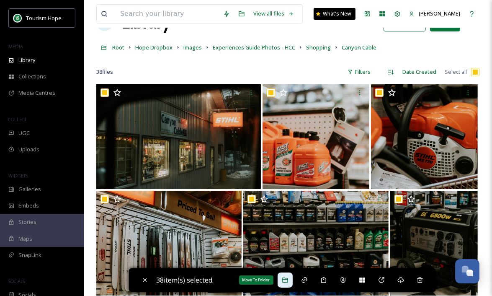
click at [287, 284] on div "Move To Folder" at bounding box center [285, 279] width 15 height 15
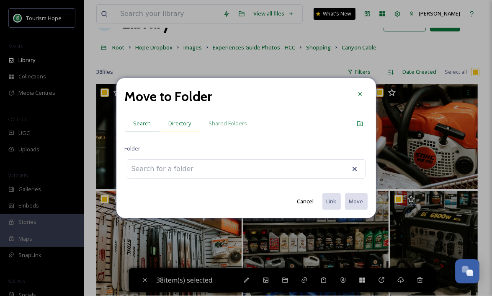
click at [182, 132] on div "Directory" at bounding box center [180, 123] width 40 height 17
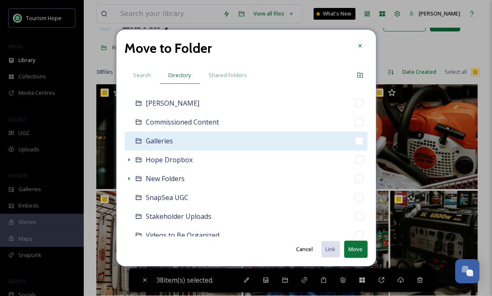
scroll to position [60, 0]
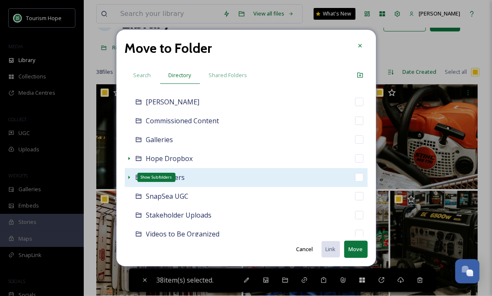
click at [128, 178] on icon at bounding box center [129, 177] width 7 height 7
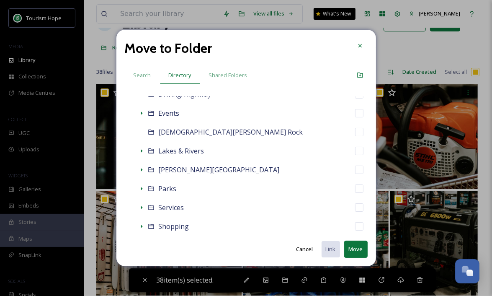
scroll to position [258, 0]
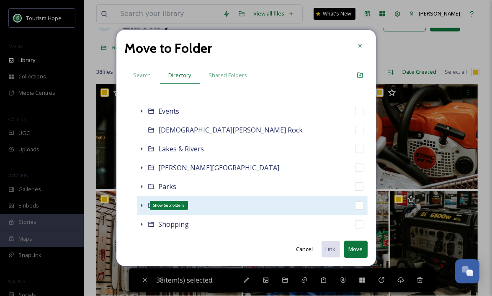
click at [141, 204] on icon at bounding box center [141, 205] width 7 height 7
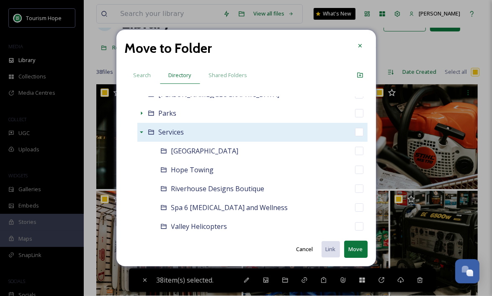
scroll to position [161, 0]
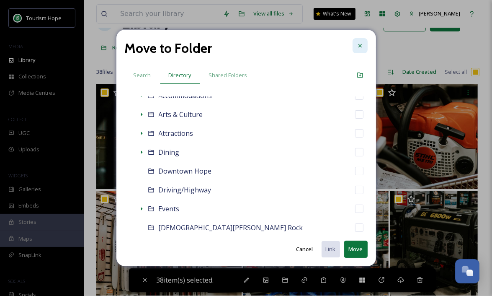
click at [358, 44] on icon at bounding box center [360, 45] width 7 height 7
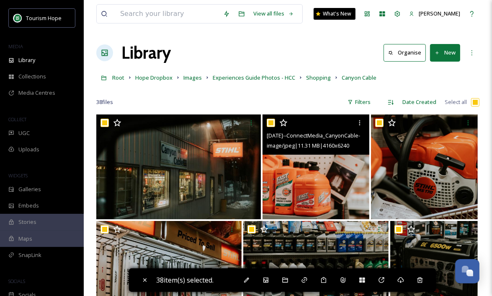
scroll to position [0, 0]
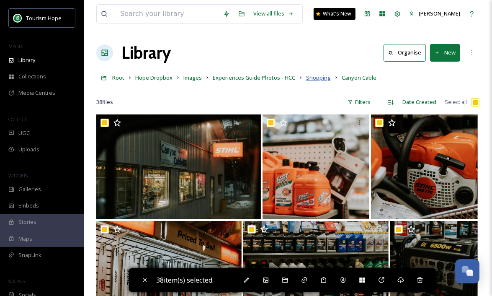
click at [317, 77] on span "Shopping" at bounding box center [318, 78] width 25 height 8
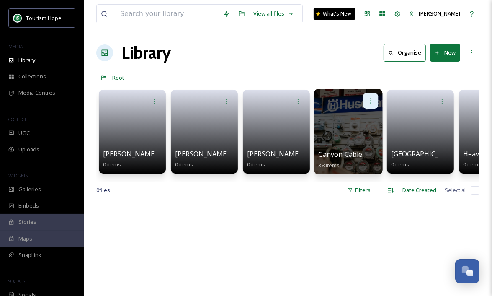
click at [371, 102] on icon at bounding box center [370, 100] width 7 height 7
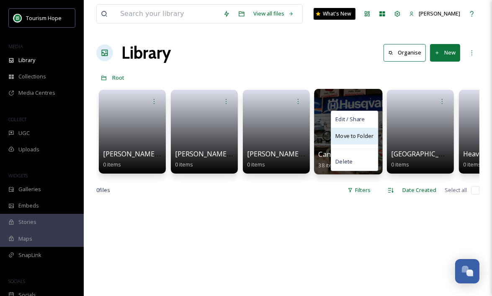
click at [359, 135] on span "Move to Folder" at bounding box center [354, 136] width 38 height 8
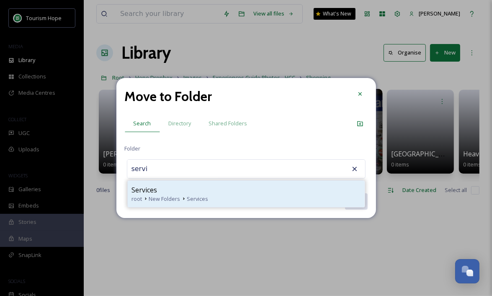
click at [201, 191] on div "Services" at bounding box center [246, 190] width 229 height 10
type input "Services"
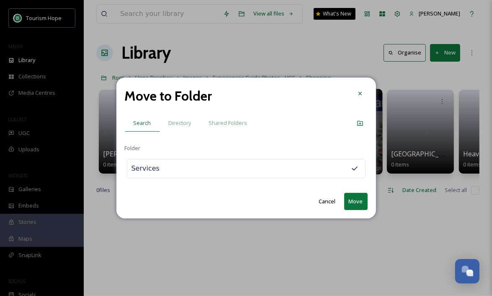
click at [354, 200] on button "Move" at bounding box center [355, 201] width 23 height 17
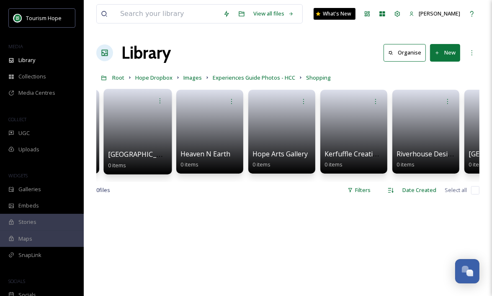
scroll to position [0, 265]
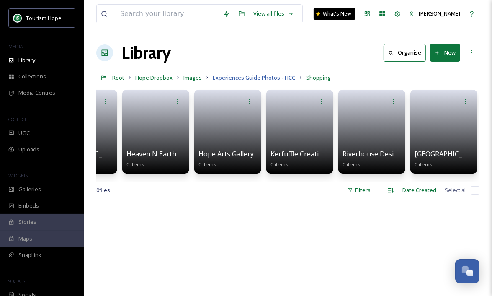
click at [283, 80] on span "Experiences Guide Photos - HCC" at bounding box center [254, 78] width 83 height 8
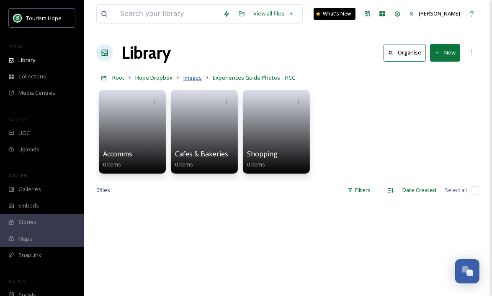
click at [194, 76] on span "Images" at bounding box center [192, 78] width 18 height 8
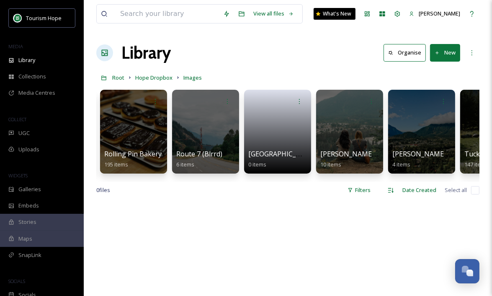
scroll to position [0, 4731]
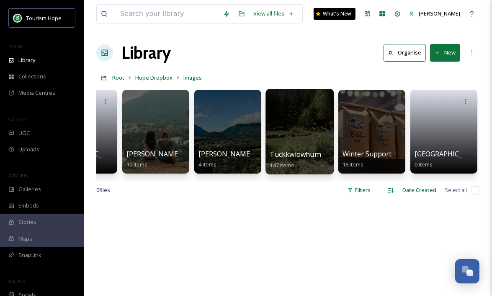
click at [303, 132] on div at bounding box center [300, 131] width 68 height 85
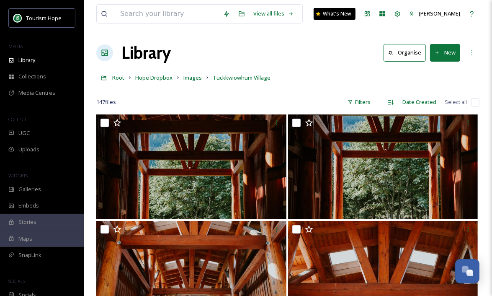
click at [474, 104] on input "checkbox" at bounding box center [475, 102] width 8 height 8
checkbox input "true"
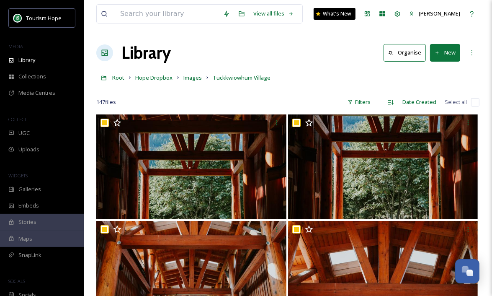
checkbox input "true"
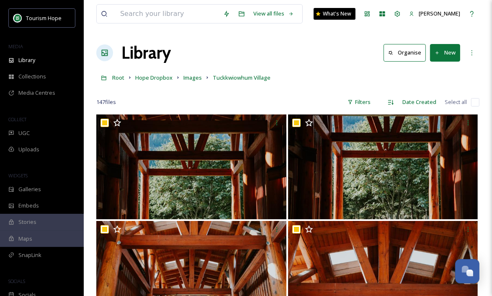
checkbox input "true"
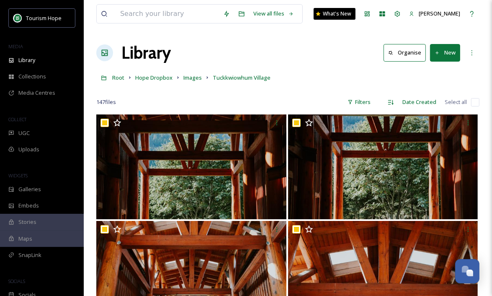
checkbox input "true"
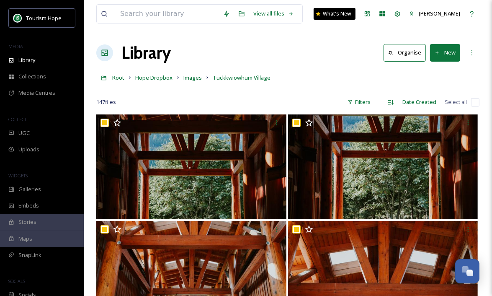
checkbox input "true"
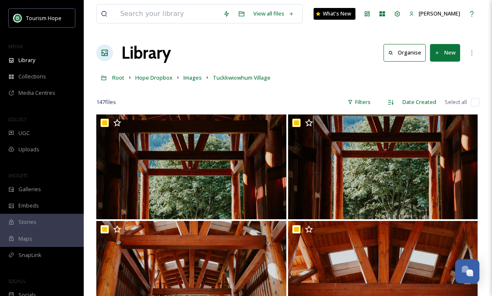
checkbox input "true"
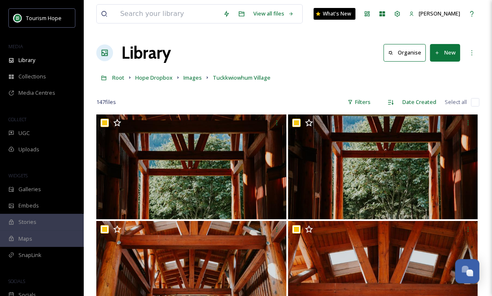
checkbox input "true"
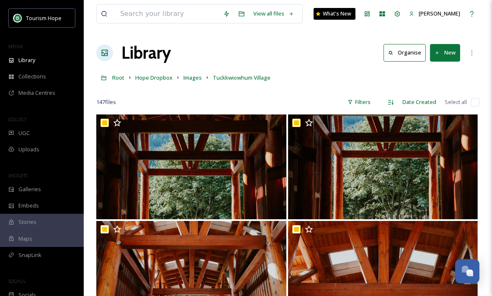
checkbox input "true"
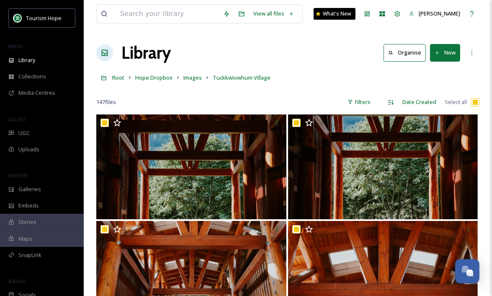
checkbox input "true"
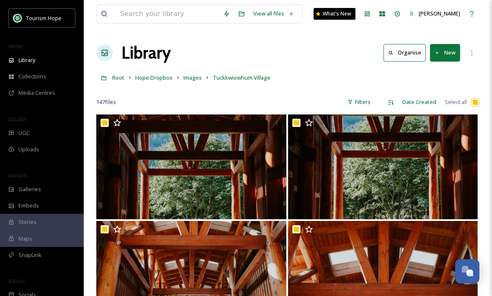
checkbox input "true"
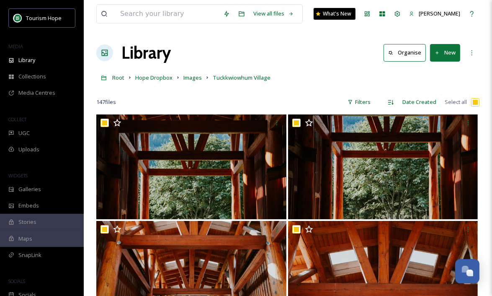
checkbox input "true"
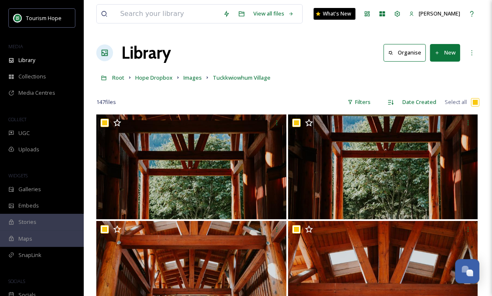
checkbox input "true"
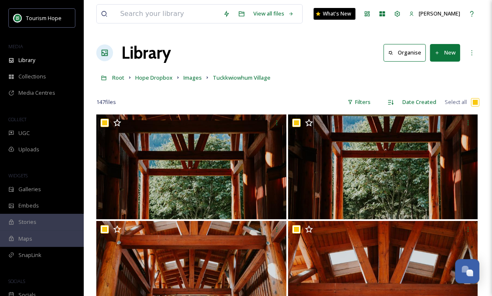
checkbox input "true"
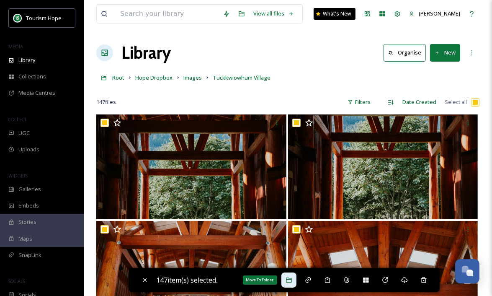
click at [289, 279] on icon at bounding box center [288, 279] width 5 height 5
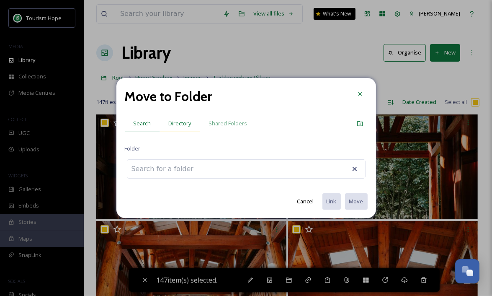
click at [178, 123] on span "Directory" at bounding box center [180, 123] width 23 height 8
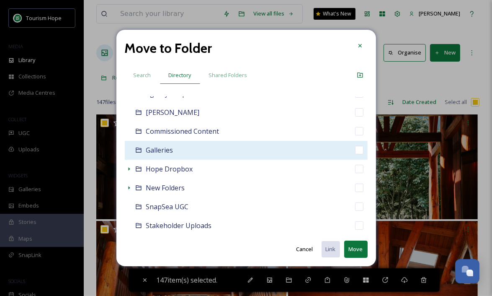
scroll to position [53, 0]
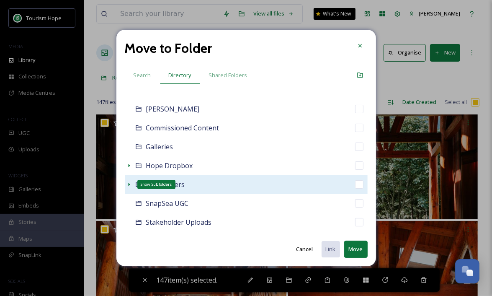
click at [128, 184] on icon at bounding box center [129, 184] width 2 height 3
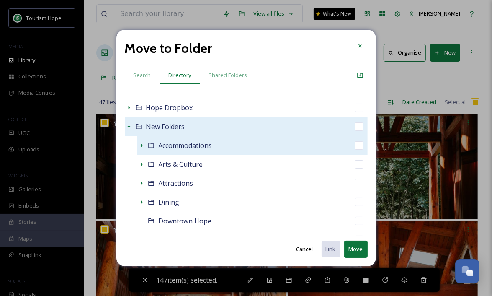
scroll to position [112, 0]
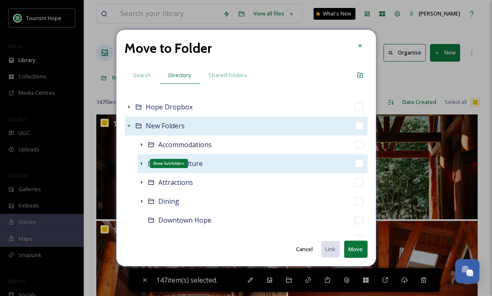
click at [141, 163] on icon at bounding box center [142, 163] width 2 height 3
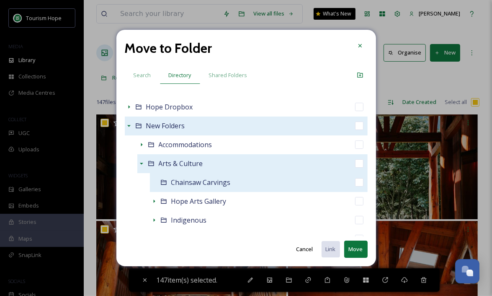
scroll to position [144, 0]
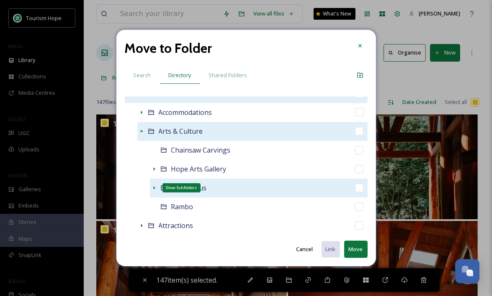
click at [152, 188] on icon at bounding box center [154, 187] width 7 height 7
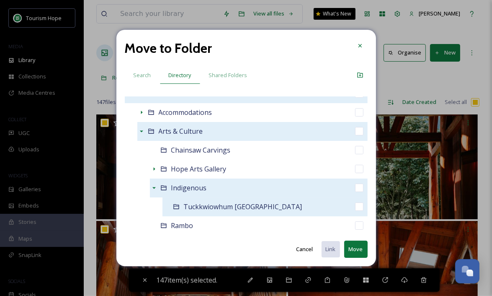
click at [245, 206] on span "Tuckkwiowhum [GEOGRAPHIC_DATA]" at bounding box center [243, 206] width 119 height 9
checkbox input "false"
checkbox input "true"
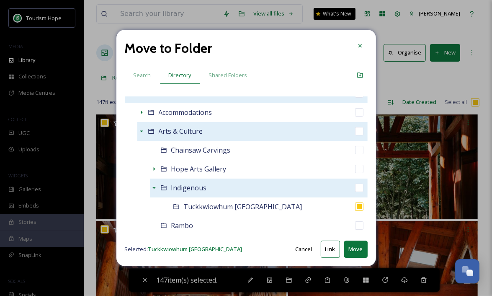
click at [355, 250] on button "Move" at bounding box center [355, 248] width 23 height 17
checkbox input "false"
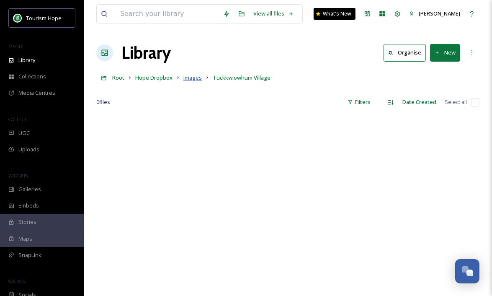
click at [195, 78] on span "Images" at bounding box center [192, 78] width 18 height 8
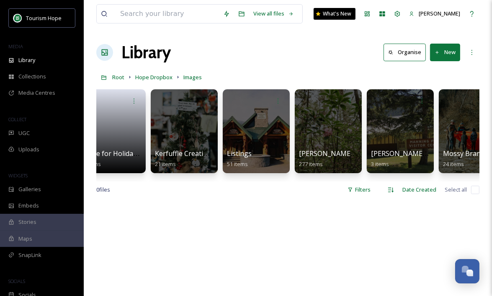
scroll to position [0, 3506]
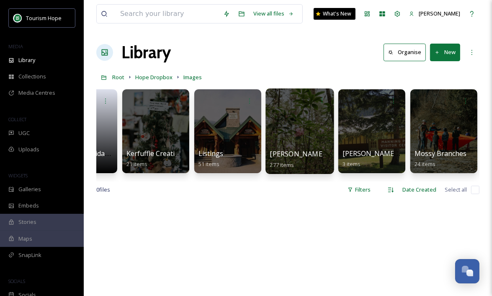
click at [298, 134] on div at bounding box center [300, 130] width 68 height 85
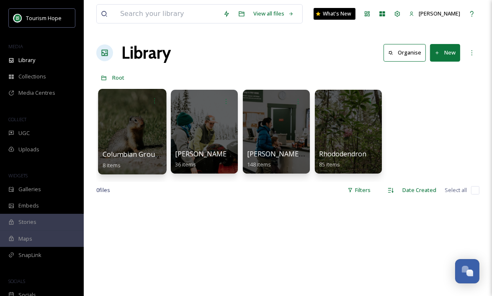
click at [125, 130] on div at bounding box center [132, 131] width 68 height 85
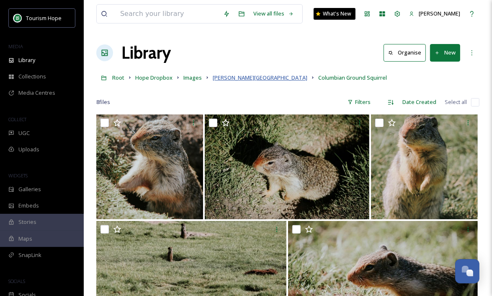
click at [226, 77] on span "[PERSON_NAME][GEOGRAPHIC_DATA]" at bounding box center [260, 78] width 95 height 8
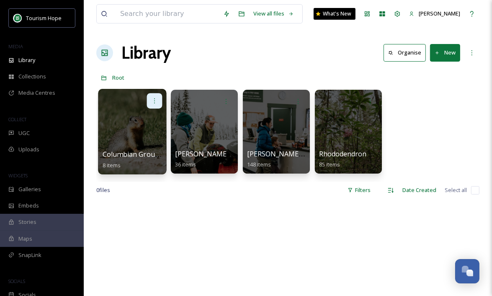
click at [153, 99] on icon at bounding box center [154, 100] width 7 height 7
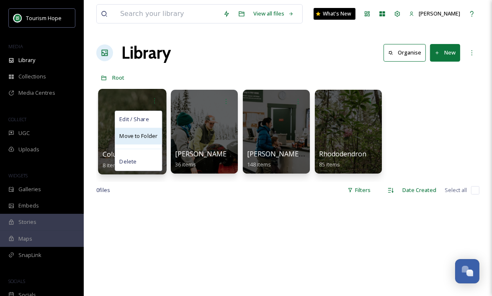
click at [148, 136] on span "Move to Folder" at bounding box center [138, 136] width 38 height 8
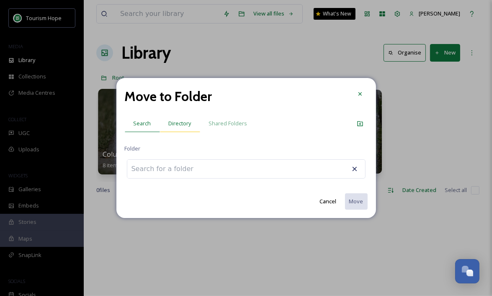
click at [181, 124] on span "Directory" at bounding box center [180, 123] width 23 height 8
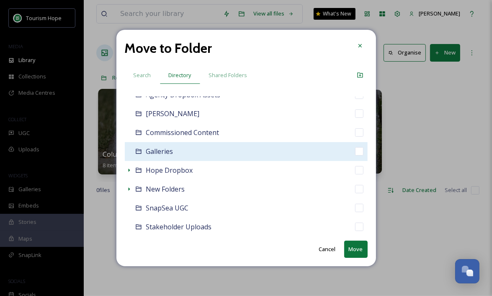
scroll to position [55, 0]
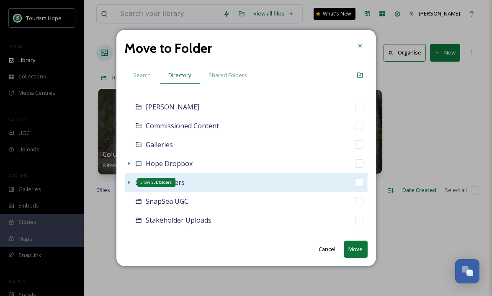
click at [131, 181] on icon at bounding box center [129, 182] width 7 height 7
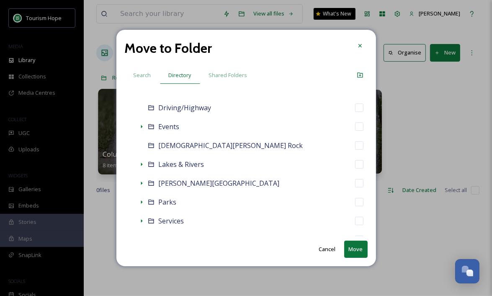
scroll to position [243, 0]
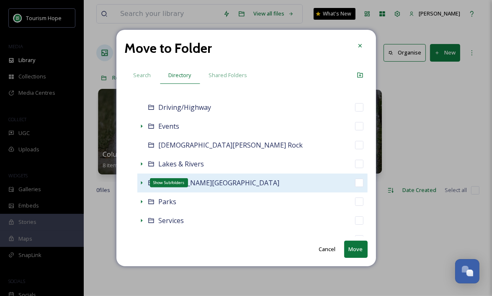
click at [140, 181] on icon at bounding box center [141, 182] width 7 height 7
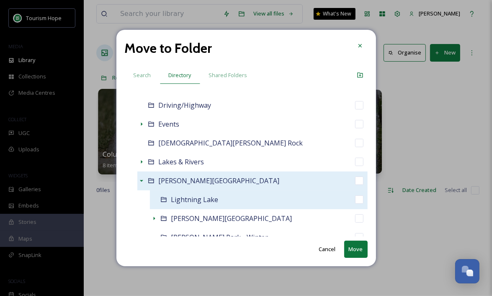
scroll to position [245, 0]
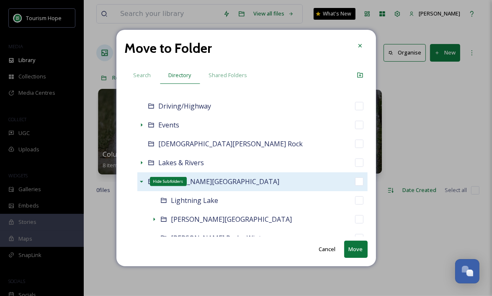
click at [142, 180] on icon at bounding box center [141, 181] width 7 height 7
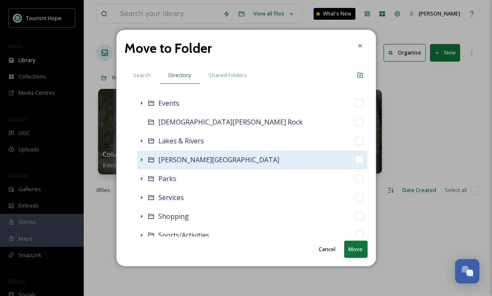
scroll to position [268, 0]
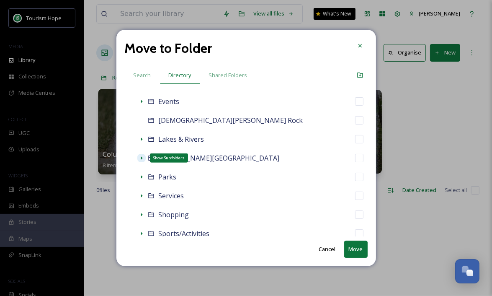
click at [141, 158] on icon at bounding box center [142, 157] width 2 height 3
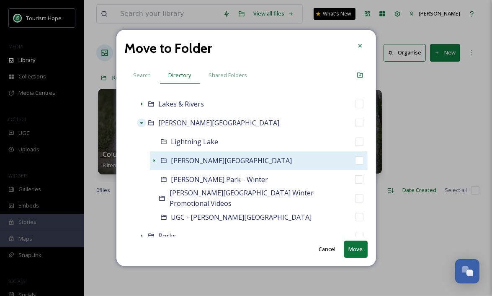
scroll to position [301, 0]
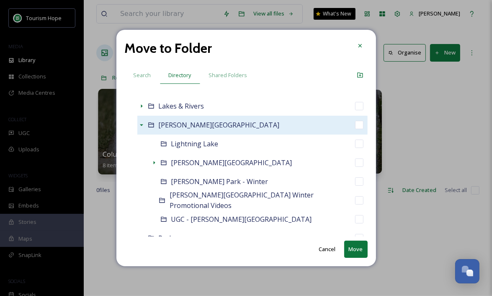
click at [297, 122] on div "[PERSON_NAME][GEOGRAPHIC_DATA]" at bounding box center [252, 125] width 230 height 19
checkbox input "false"
checkbox input "true"
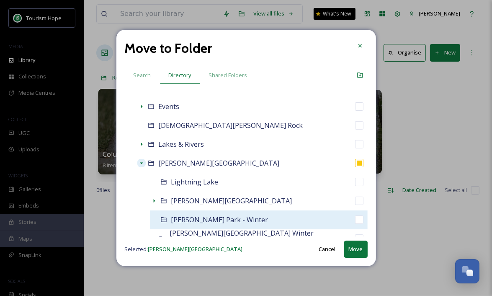
scroll to position [295, 0]
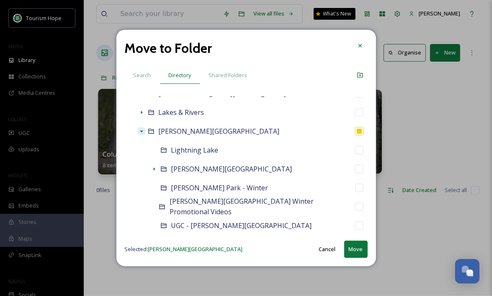
click at [354, 248] on button "Move" at bounding box center [355, 248] width 23 height 17
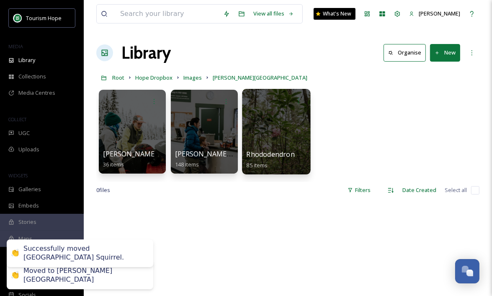
click at [277, 139] on div at bounding box center [276, 131] width 68 height 85
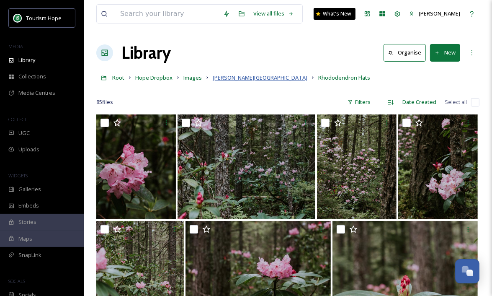
click at [222, 77] on span "[PERSON_NAME][GEOGRAPHIC_DATA]" at bounding box center [260, 78] width 95 height 8
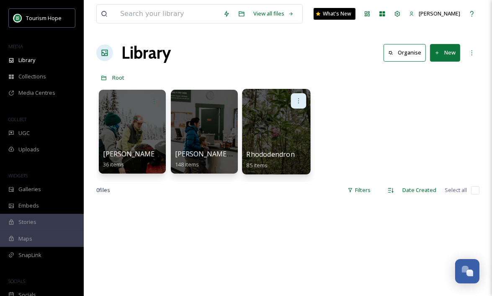
click at [298, 100] on icon at bounding box center [298, 100] width 1 height 5
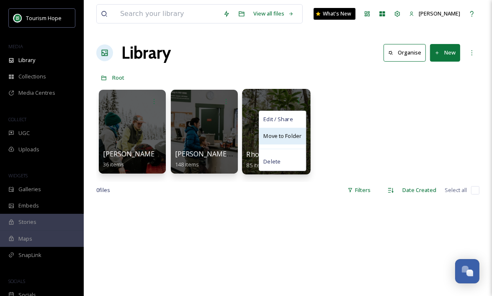
click at [293, 135] on span "Move to Folder" at bounding box center [282, 136] width 38 height 8
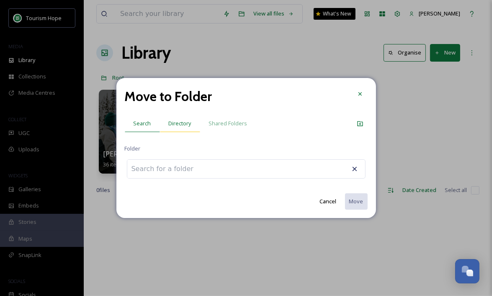
click at [176, 125] on span "Directory" at bounding box center [180, 123] width 23 height 8
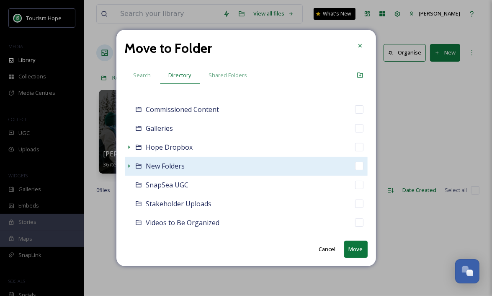
scroll to position [72, 0]
click at [127, 162] on icon at bounding box center [129, 165] width 7 height 7
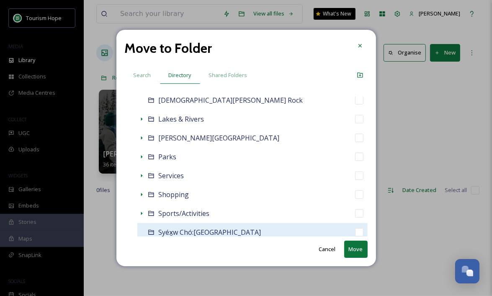
scroll to position [289, 0]
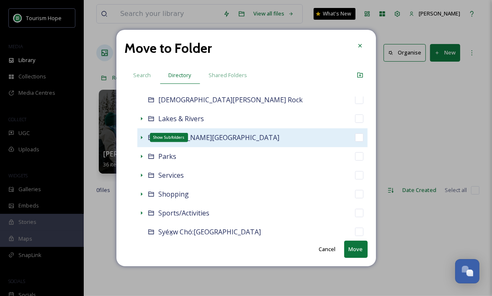
click at [141, 137] on icon at bounding box center [141, 137] width 7 height 7
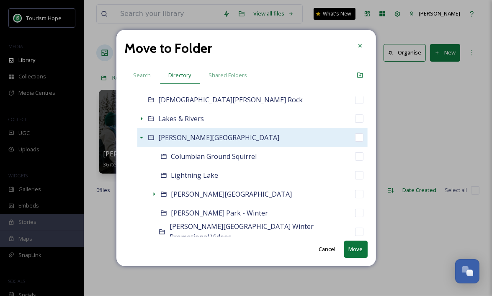
click at [229, 137] on div "[PERSON_NAME][GEOGRAPHIC_DATA]" at bounding box center [252, 137] width 230 height 19
checkbox input "false"
checkbox input "true"
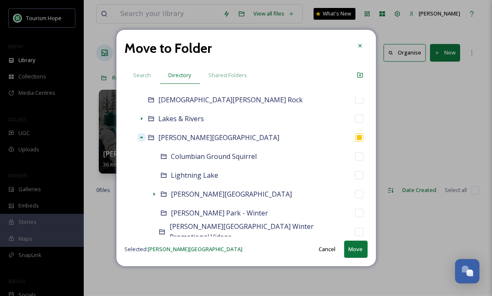
click at [351, 257] on button "Move" at bounding box center [355, 248] width 23 height 17
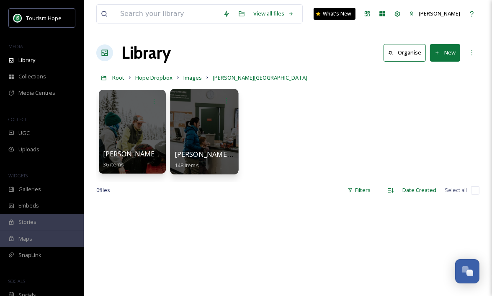
click at [189, 112] on div at bounding box center [204, 131] width 68 height 85
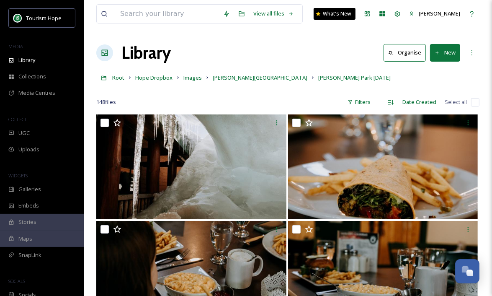
click at [476, 102] on input "checkbox" at bounding box center [475, 102] width 8 height 8
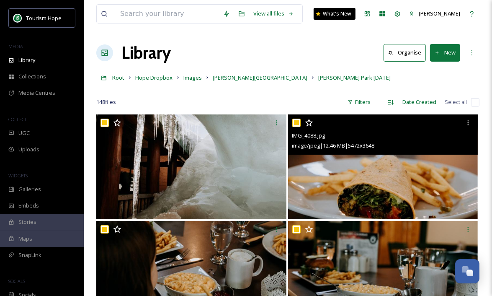
checkbox input "true"
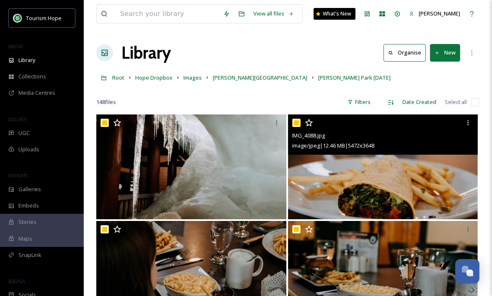
checkbox input "true"
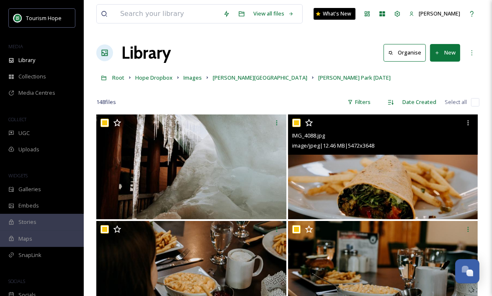
checkbox input "true"
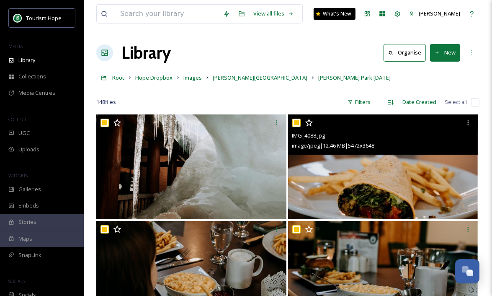
checkbox input "true"
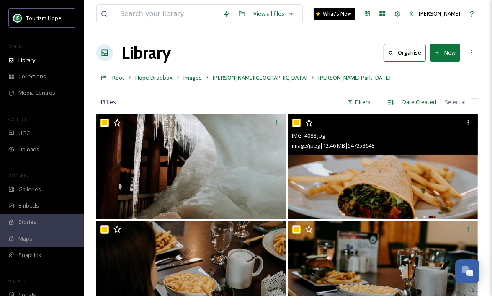
checkbox input "true"
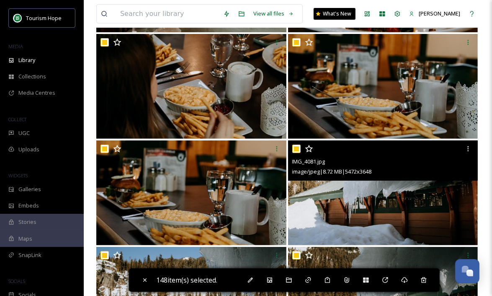
scroll to position [378, 0]
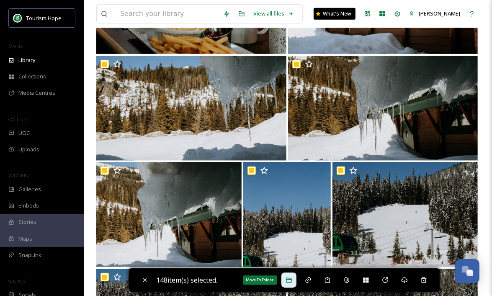
click at [291, 282] on icon at bounding box center [288, 279] width 5 height 5
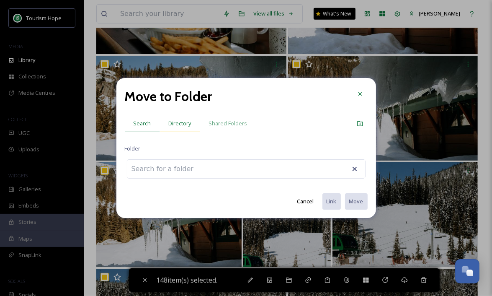
click at [178, 128] on div "Directory" at bounding box center [180, 123] width 40 height 17
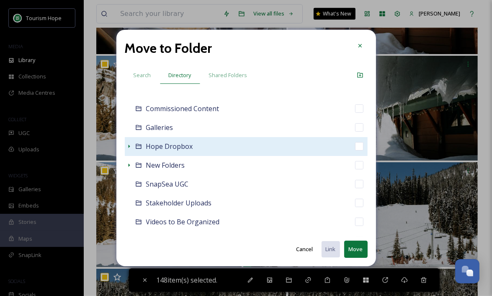
scroll to position [76, 0]
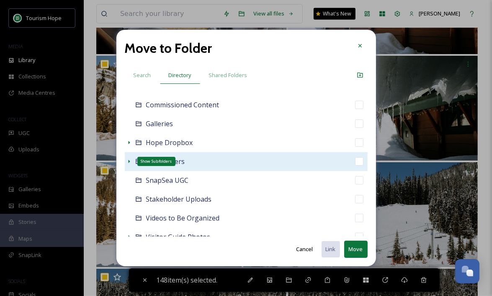
click at [128, 161] on icon at bounding box center [129, 161] width 7 height 7
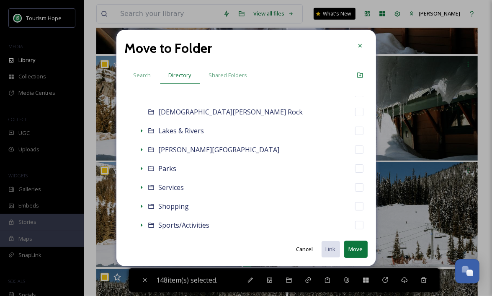
scroll to position [277, 0]
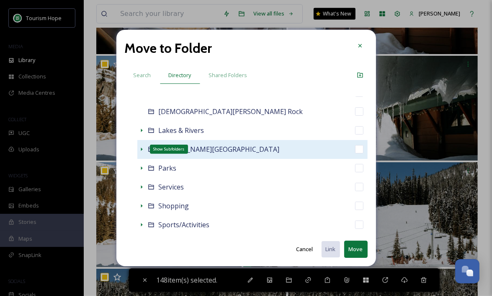
click at [141, 149] on icon at bounding box center [142, 148] width 2 height 3
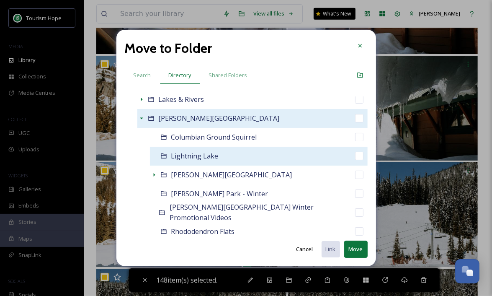
scroll to position [313, 0]
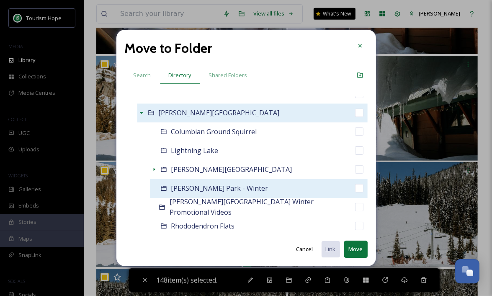
click at [276, 187] on div "[PERSON_NAME] Park - Winter" at bounding box center [259, 188] width 218 height 19
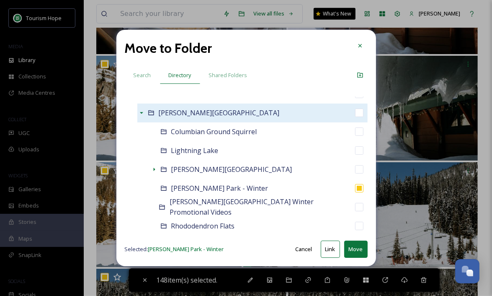
click at [356, 248] on button "Move" at bounding box center [355, 248] width 23 height 17
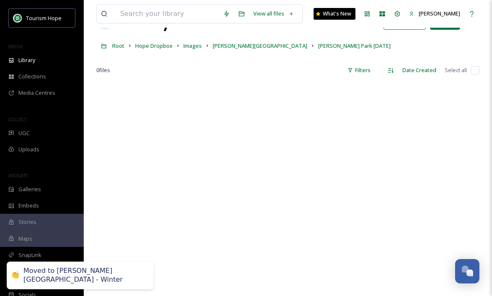
scroll to position [0, 0]
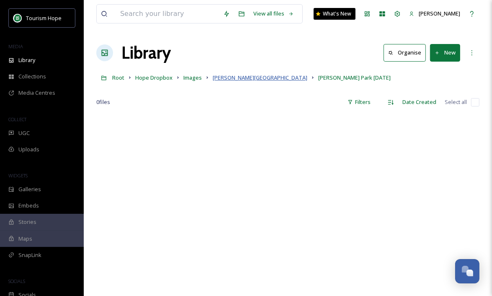
click at [232, 74] on span "[PERSON_NAME][GEOGRAPHIC_DATA]" at bounding box center [260, 78] width 95 height 8
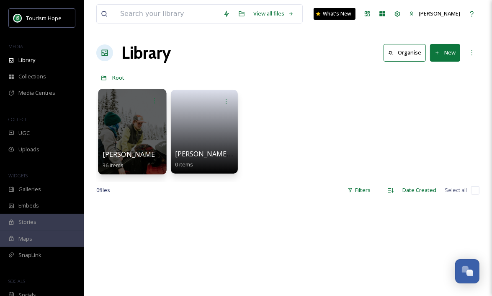
click at [121, 130] on div at bounding box center [132, 131] width 68 height 85
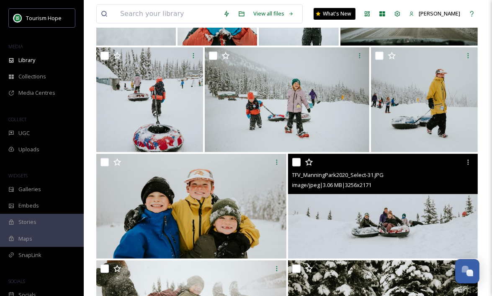
scroll to position [200, 0]
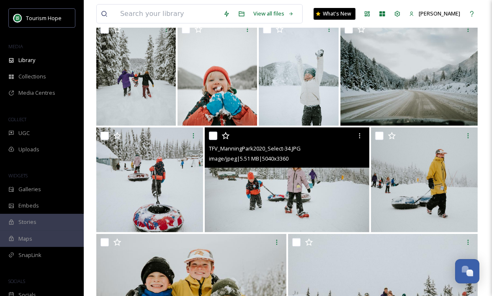
click at [336, 182] on img at bounding box center [287, 179] width 165 height 105
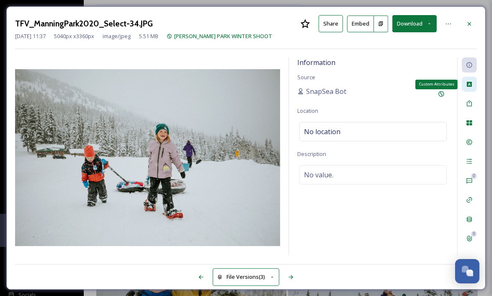
click at [471, 87] on icon at bounding box center [469, 84] width 7 height 7
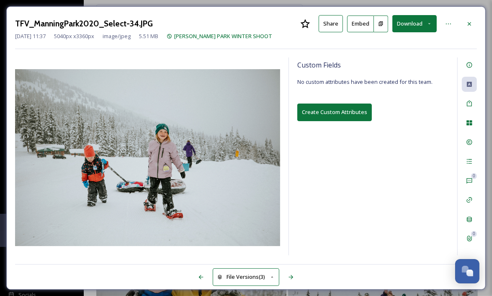
click at [411, 29] on button "Download" at bounding box center [414, 23] width 44 height 17
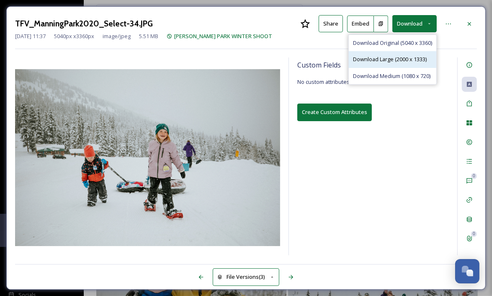
click at [400, 59] on span "Download Large (2000 x 1333)" at bounding box center [390, 59] width 74 height 8
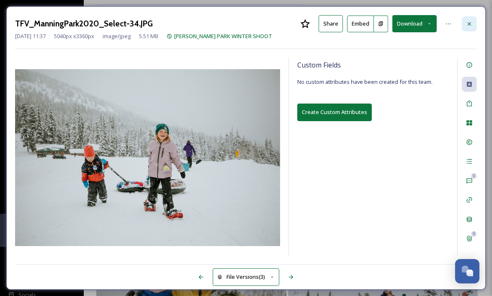
click at [471, 25] on icon at bounding box center [469, 24] width 7 height 7
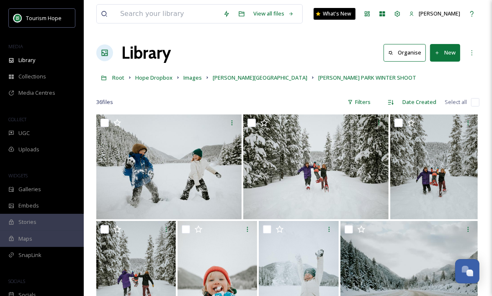
click at [473, 102] on input "checkbox" at bounding box center [475, 102] width 8 height 8
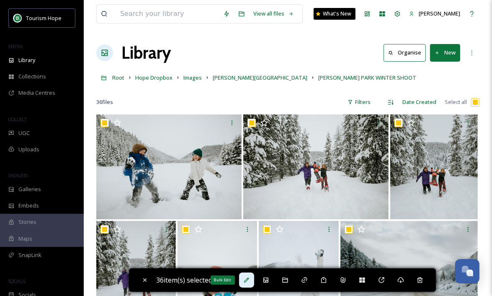
click at [247, 281] on icon at bounding box center [246, 279] width 7 height 7
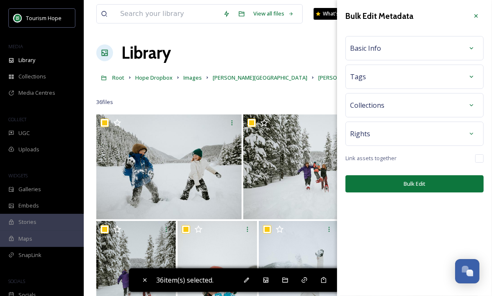
click at [433, 48] on div "Basic Info" at bounding box center [414, 48] width 129 height 15
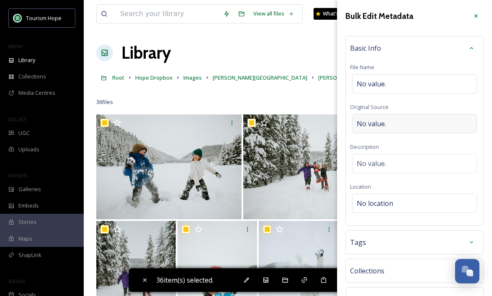
click at [391, 124] on div "No value." at bounding box center [414, 123] width 125 height 19
click at [386, 124] on input "The [GEOGRAPHIC_DATA]" at bounding box center [414, 123] width 129 height 19
click at [388, 157] on div "No value." at bounding box center [414, 161] width 125 height 19
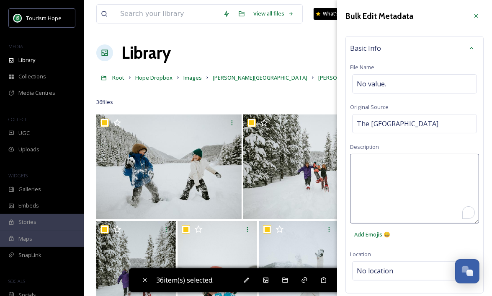
click at [385, 164] on textarea "To enrich screen reader interactions, please activate Accessibility in Grammarl…" at bounding box center [414, 189] width 129 height 70
paste textarea "The [GEOGRAPHIC_DATA]"
click at [355, 165] on textarea "The [GEOGRAPHIC_DATA]" at bounding box center [414, 189] width 129 height 70
click at [430, 232] on div "Content shoot by The Fraser Valley Add Emojis 😄" at bounding box center [414, 198] width 129 height 89
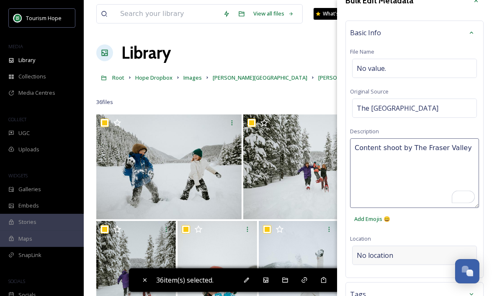
click at [393, 254] on div "Bulk Edit Metadata Basic Info File Name No value. Original Source The Fraser Va…" at bounding box center [414, 201] width 155 height 433
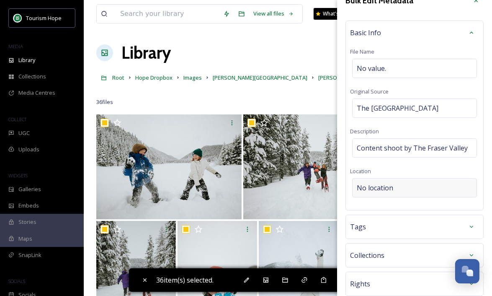
click at [372, 186] on span "No location" at bounding box center [375, 188] width 36 height 10
click at [372, 186] on input at bounding box center [415, 187] width 124 height 18
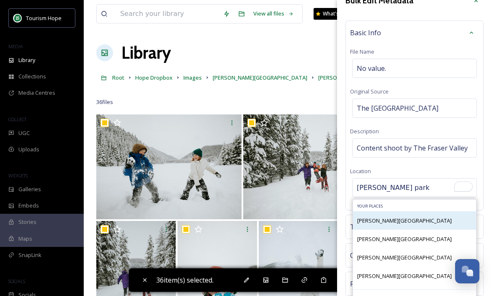
click at [382, 218] on span "[PERSON_NAME][GEOGRAPHIC_DATA]" at bounding box center [404, 221] width 95 height 8
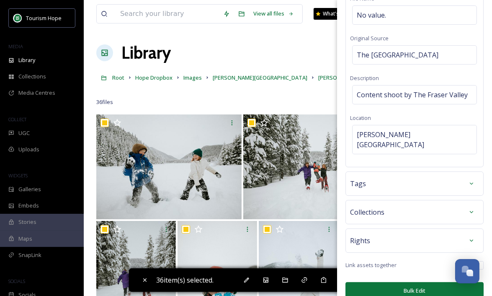
scroll to position [68, 0]
click at [407, 178] on div "Tags" at bounding box center [414, 183] width 129 height 15
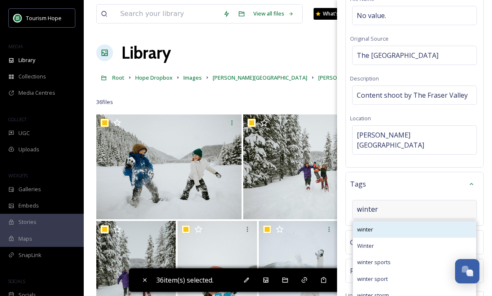
click at [399, 221] on div "winter" at bounding box center [414, 229] width 123 height 16
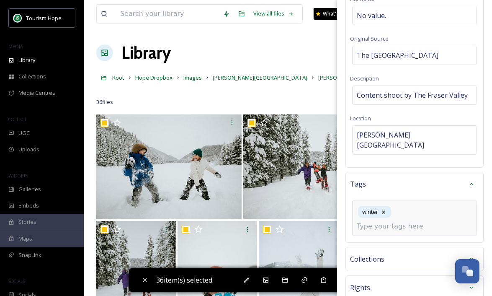
click at [402, 221] on input at bounding box center [399, 226] width 84 height 10
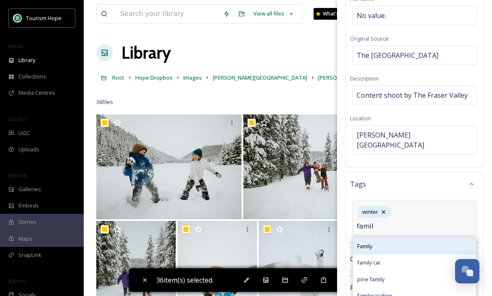
click at [400, 238] on div "Family" at bounding box center [414, 246] width 123 height 16
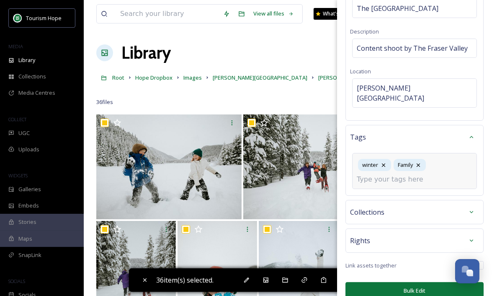
click at [419, 282] on button "Bulk Edit" at bounding box center [415, 290] width 138 height 17
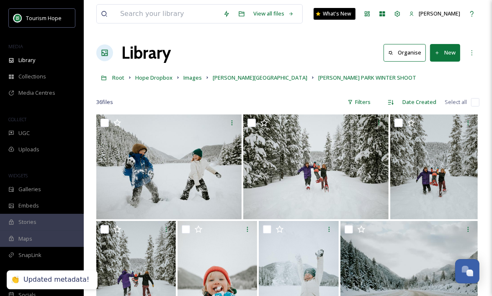
click at [474, 101] on input "checkbox" at bounding box center [475, 102] width 8 height 8
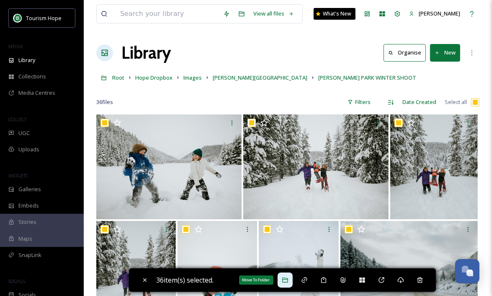
click at [286, 282] on icon at bounding box center [285, 279] width 7 height 7
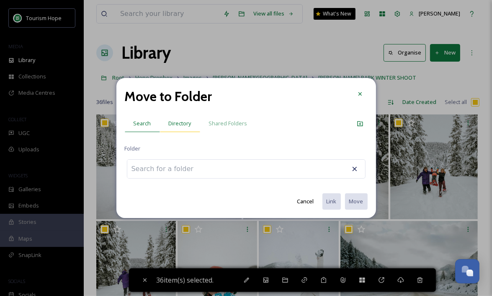
click at [179, 120] on span "Directory" at bounding box center [180, 123] width 23 height 8
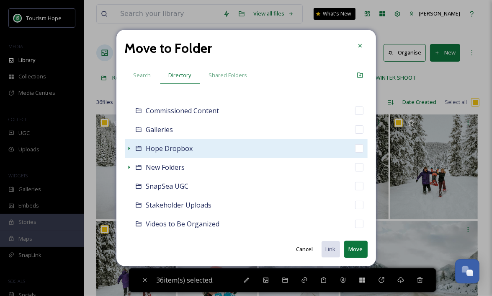
scroll to position [84, 0]
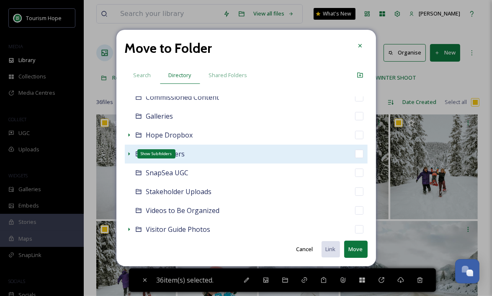
click at [129, 153] on icon at bounding box center [129, 153] width 2 height 3
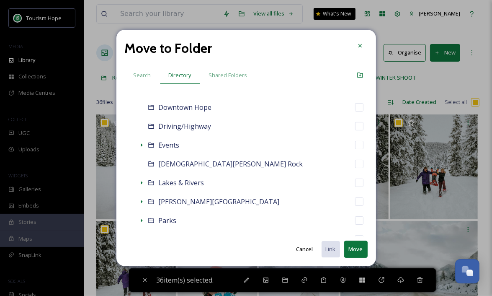
scroll to position [226, 0]
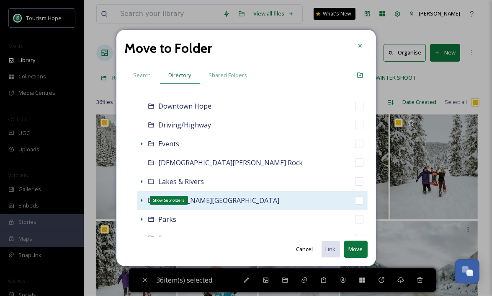
click at [142, 199] on icon at bounding box center [141, 200] width 7 height 7
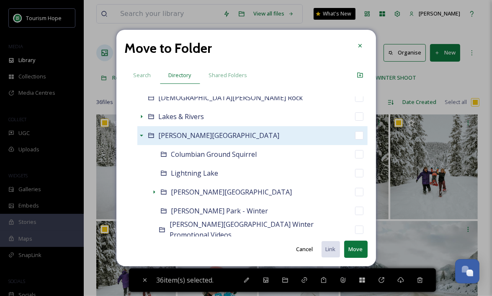
scroll to position [302, 0]
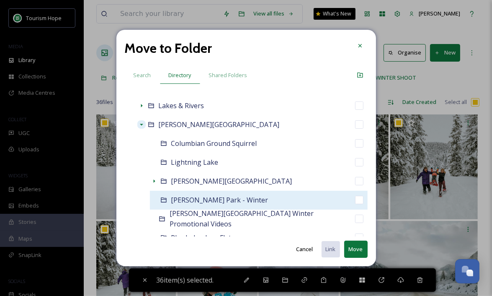
click at [262, 201] on div "[PERSON_NAME] Park - Winter" at bounding box center [259, 200] width 218 height 19
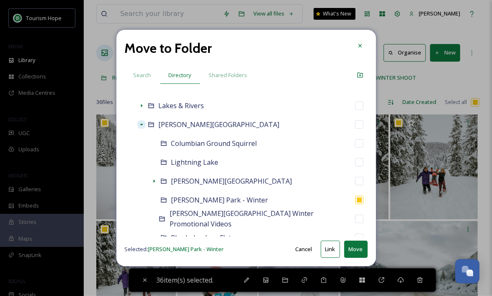
click at [356, 251] on button "Move" at bounding box center [355, 248] width 23 height 17
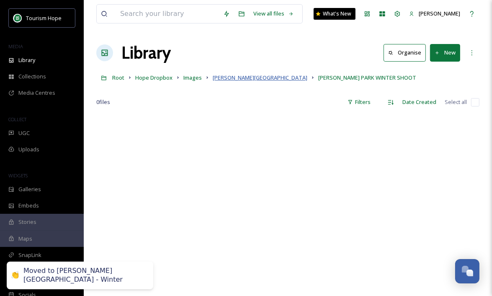
click at [224, 77] on span "[PERSON_NAME][GEOGRAPHIC_DATA]" at bounding box center [260, 78] width 95 height 8
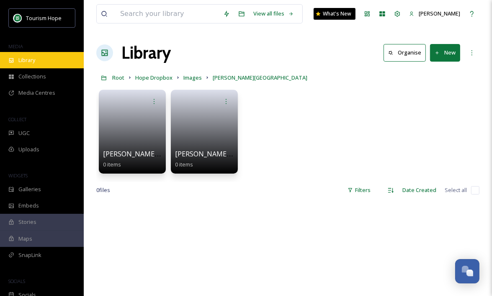
click at [51, 67] on div "Library" at bounding box center [42, 60] width 84 height 16
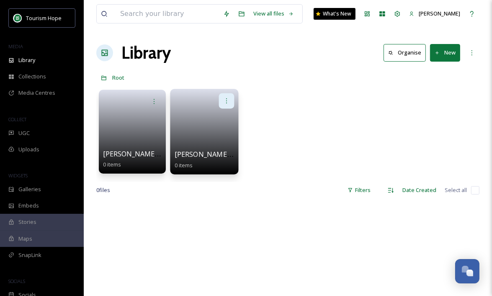
click at [225, 101] on icon at bounding box center [226, 100] width 7 height 7
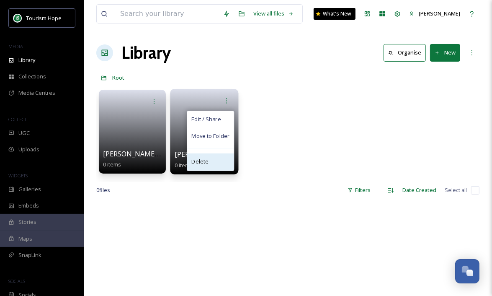
click at [214, 162] on div "Delete" at bounding box center [210, 161] width 46 height 17
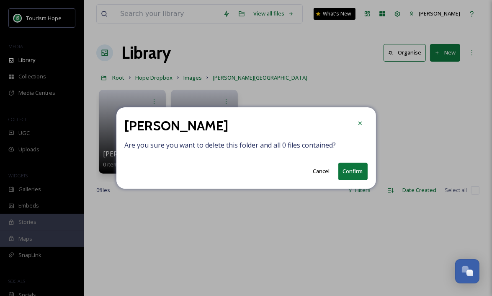
click at [364, 171] on button "Confirm" at bounding box center [352, 170] width 29 height 17
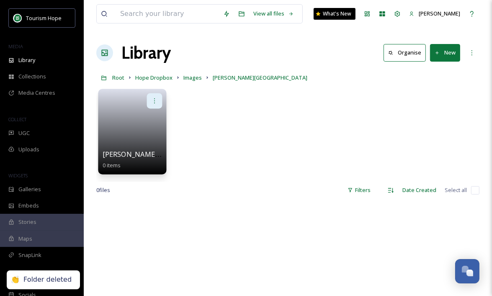
click at [154, 98] on icon at bounding box center [154, 100] width 7 height 7
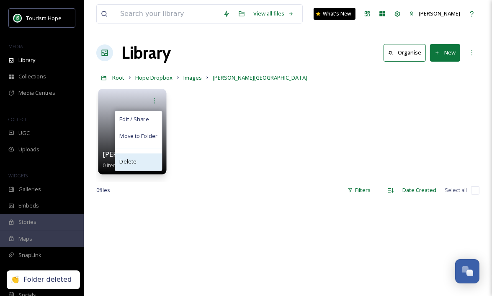
click at [145, 162] on div "Delete" at bounding box center [138, 161] width 46 height 17
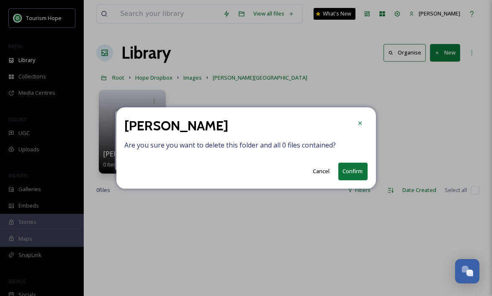
click at [347, 173] on button "Confirm" at bounding box center [352, 170] width 29 height 17
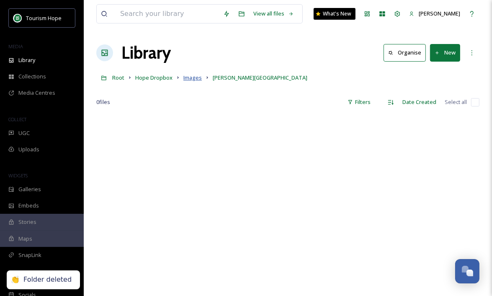
click at [192, 80] on span "Images" at bounding box center [192, 78] width 18 height 8
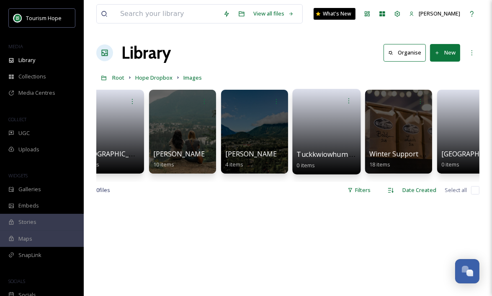
scroll to position [0, 4701]
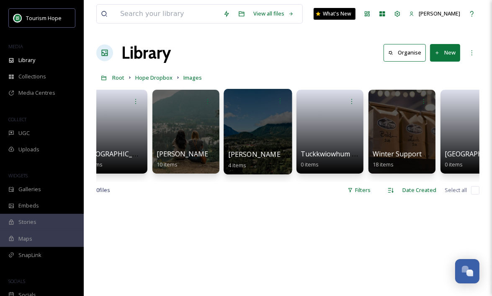
click at [273, 142] on div at bounding box center [258, 131] width 68 height 85
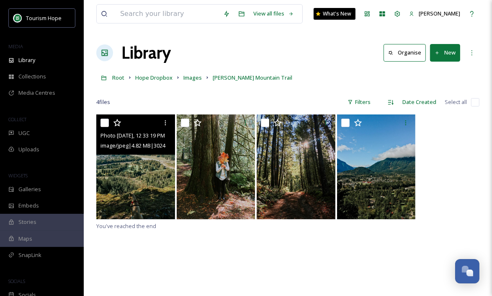
click at [138, 183] on img at bounding box center [135, 166] width 79 height 105
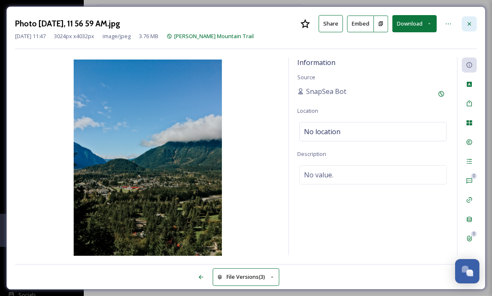
click at [464, 22] on div at bounding box center [469, 23] width 15 height 15
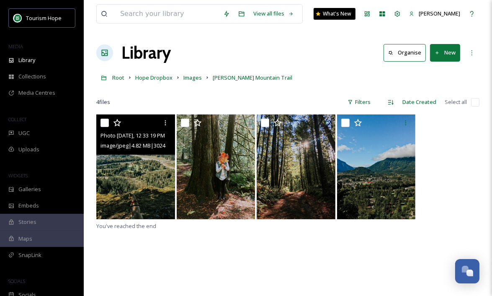
click at [139, 186] on img at bounding box center [135, 166] width 79 height 105
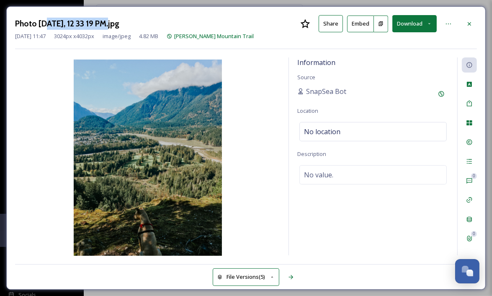
drag, startPoint x: 49, startPoint y: 28, endPoint x: 110, endPoint y: 25, distance: 61.6
click at [110, 25] on h3 "Photo [DATE], 12 33 19 PM.jpg" at bounding box center [67, 24] width 104 height 12
click at [472, 25] on icon at bounding box center [469, 24] width 7 height 7
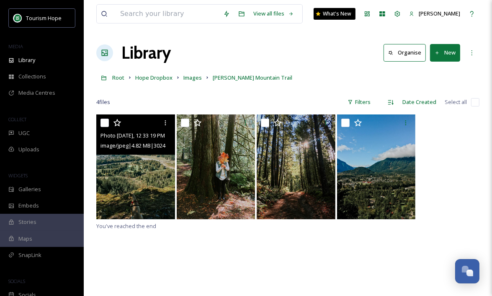
click at [476, 103] on input "checkbox" at bounding box center [475, 102] width 8 height 8
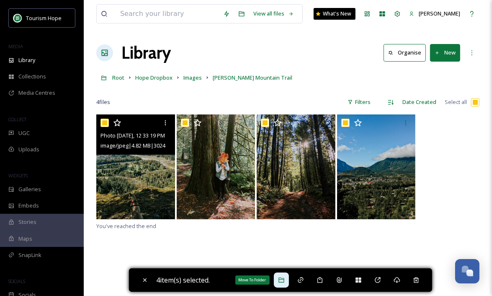
click at [280, 281] on icon at bounding box center [281, 279] width 7 height 7
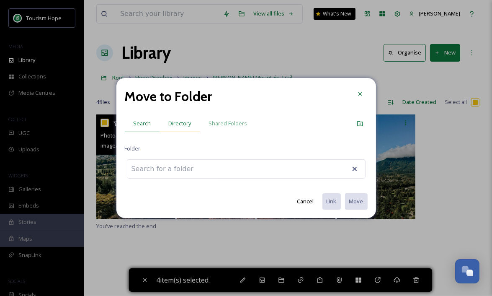
click at [175, 124] on span "Directory" at bounding box center [180, 123] width 23 height 8
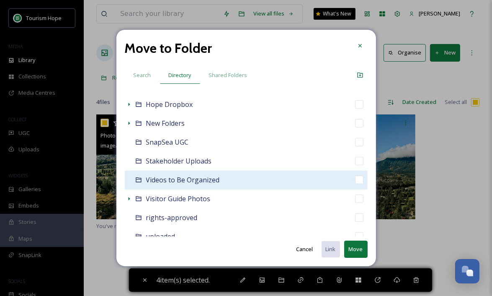
scroll to position [118, 0]
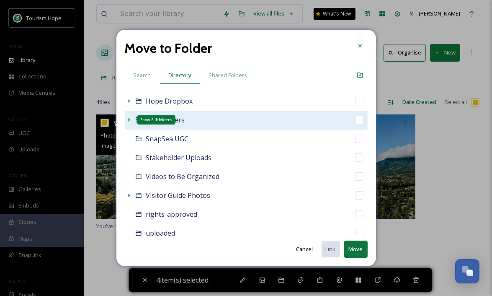
click at [126, 119] on icon at bounding box center [129, 119] width 7 height 7
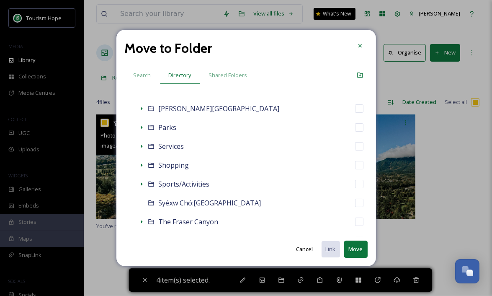
scroll to position [322, 0]
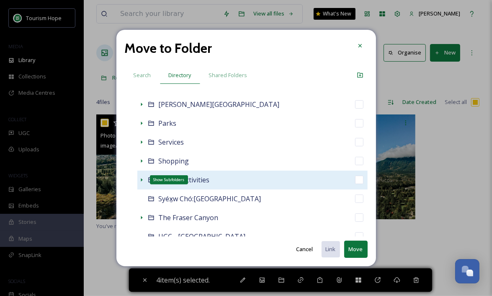
click at [141, 179] on icon at bounding box center [142, 179] width 2 height 3
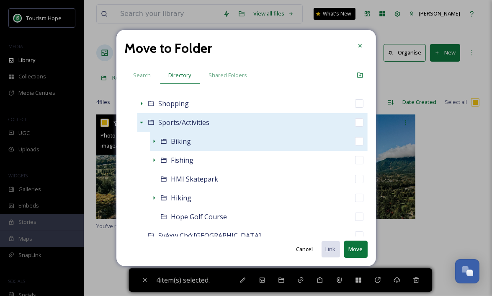
scroll to position [385, 0]
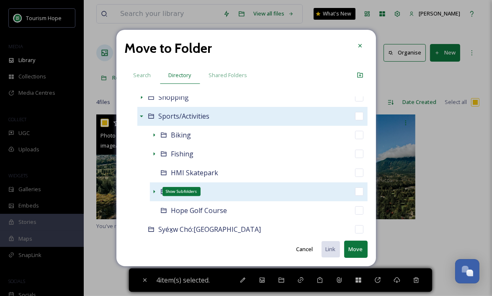
click at [153, 191] on icon at bounding box center [154, 191] width 2 height 3
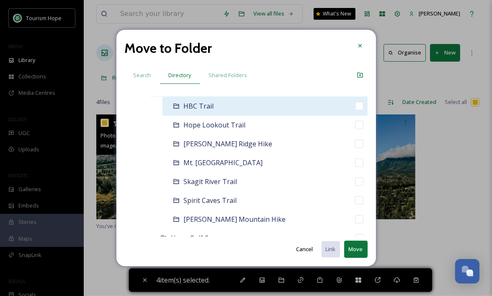
scroll to position [504, 0]
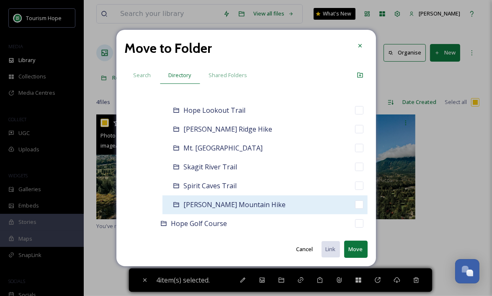
click at [282, 205] on div "[PERSON_NAME] Mountain Hike" at bounding box center [264, 204] width 205 height 19
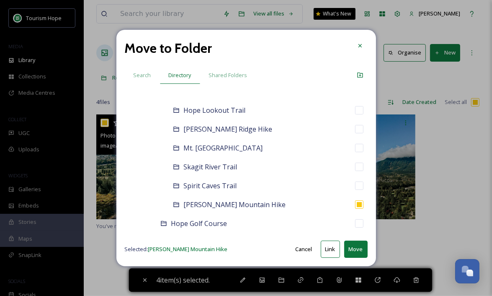
click at [358, 249] on button "Move" at bounding box center [355, 248] width 23 height 17
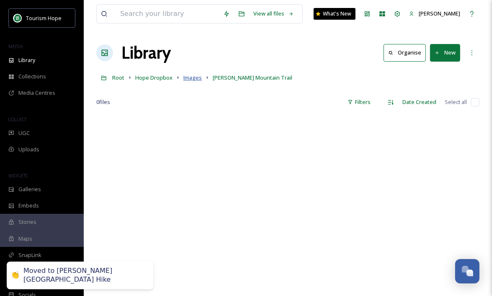
click at [195, 76] on span "Images" at bounding box center [192, 78] width 18 height 8
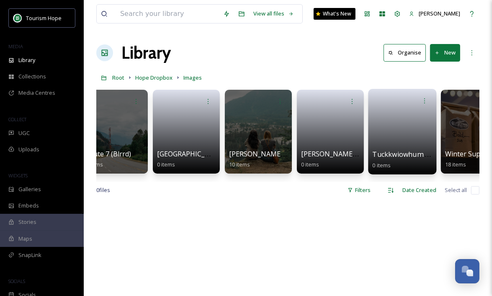
scroll to position [0, 4627]
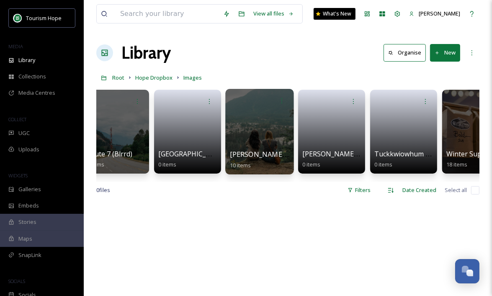
click at [242, 136] on div at bounding box center [259, 131] width 68 height 85
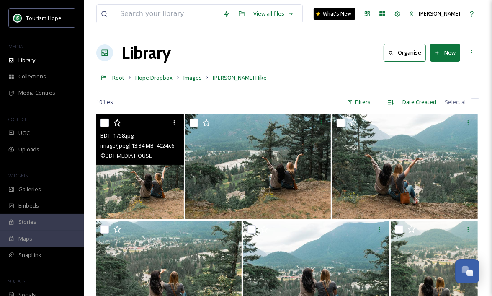
click at [158, 188] on img at bounding box center [140, 166] width 88 height 105
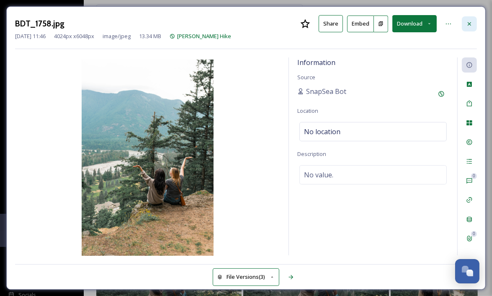
click at [472, 22] on icon at bounding box center [469, 24] width 7 height 7
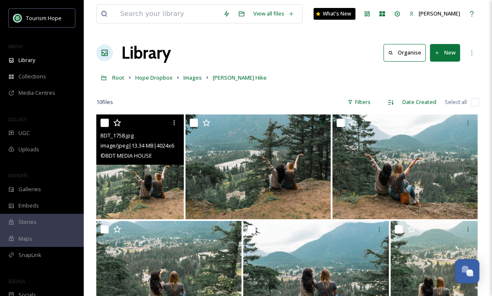
click at [474, 101] on input "checkbox" at bounding box center [475, 102] width 8 height 8
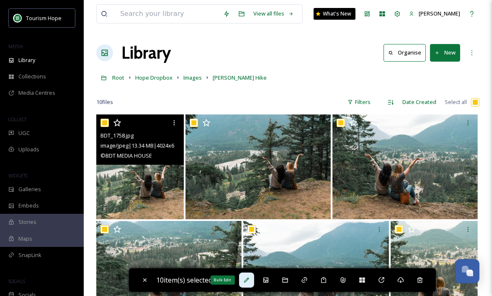
click at [250, 281] on icon at bounding box center [246, 279] width 7 height 7
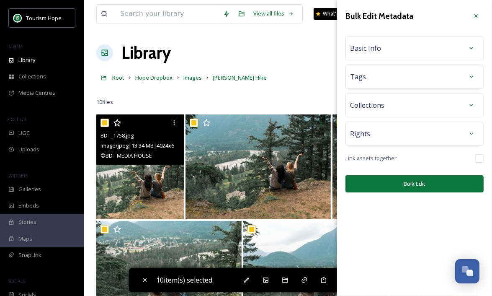
click at [404, 53] on div "Basic Info" at bounding box center [414, 48] width 129 height 15
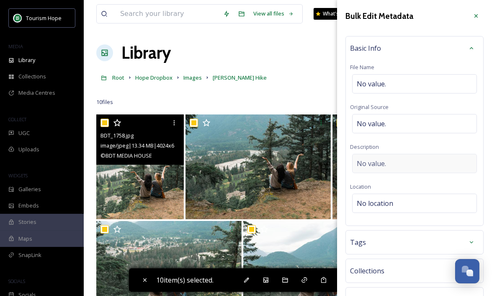
click at [387, 164] on div "No value." at bounding box center [414, 163] width 125 height 19
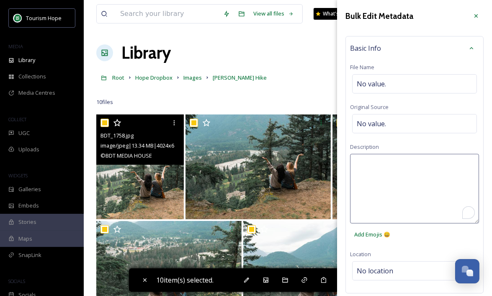
click at [387, 164] on textarea "To enrich screen reader interactions, please activate Accessibility in Grammarl…" at bounding box center [414, 189] width 129 height 70
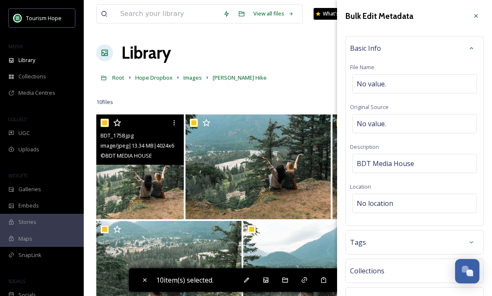
click at [405, 145] on div "Basic Info File Name No value. Original Source No value. Description BDT Media …" at bounding box center [415, 131] width 138 height 190
click at [382, 198] on span "No location" at bounding box center [375, 203] width 36 height 10
click at [375, 202] on input at bounding box center [415, 203] width 124 height 18
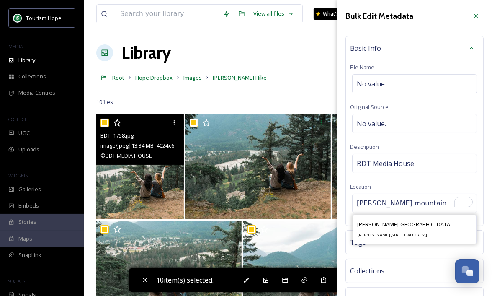
click at [403, 201] on input "[PERSON_NAME] mountain" at bounding box center [415, 203] width 124 height 18
click at [404, 187] on div "Basic Info File Name No value. Original Source No value. Description BDT Media …" at bounding box center [415, 131] width 138 height 190
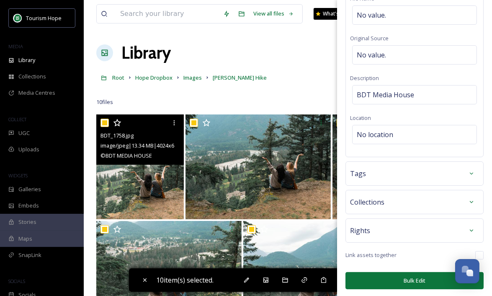
click at [401, 279] on button "Bulk Edit" at bounding box center [415, 280] width 138 height 17
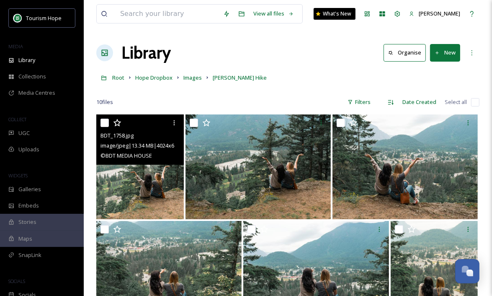
click at [476, 101] on input "checkbox" at bounding box center [475, 102] width 8 height 8
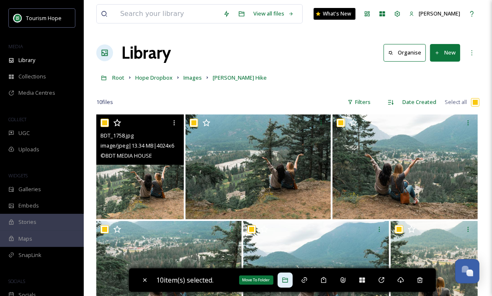
click at [289, 279] on icon at bounding box center [285, 279] width 7 height 7
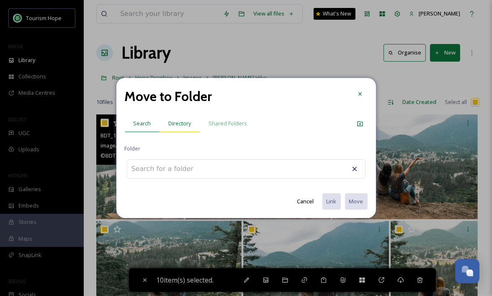
click at [179, 121] on span "Directory" at bounding box center [180, 123] width 23 height 8
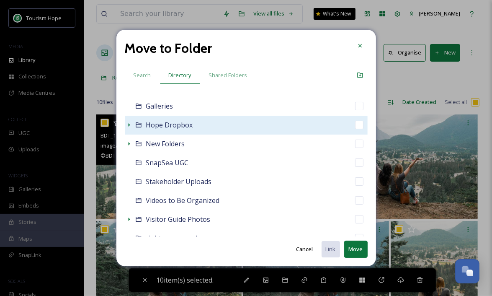
scroll to position [95, 0]
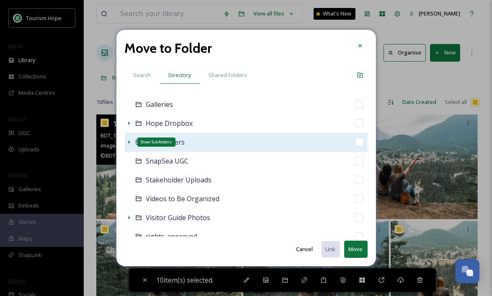
click at [129, 142] on icon at bounding box center [129, 142] width 7 height 7
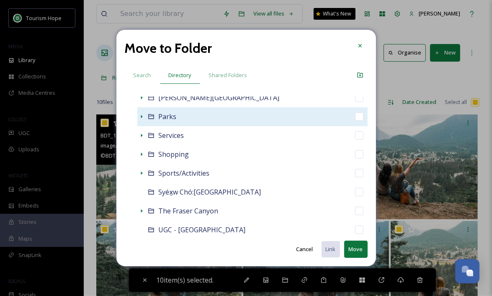
scroll to position [327, 0]
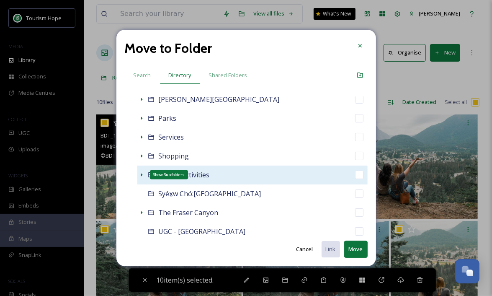
click at [141, 173] on icon at bounding box center [141, 174] width 7 height 7
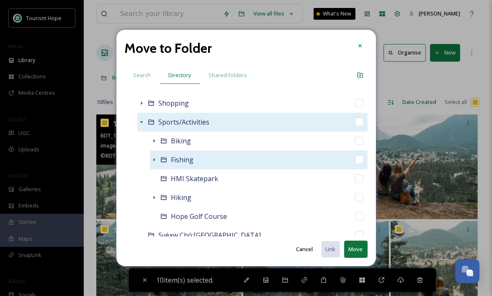
scroll to position [384, 0]
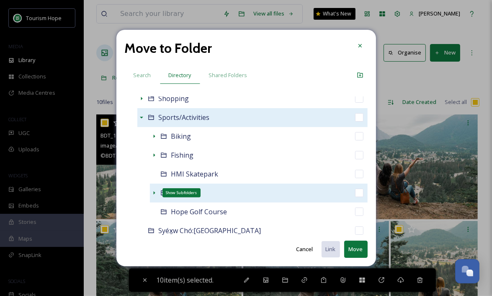
click at [155, 192] on icon at bounding box center [154, 192] width 7 height 7
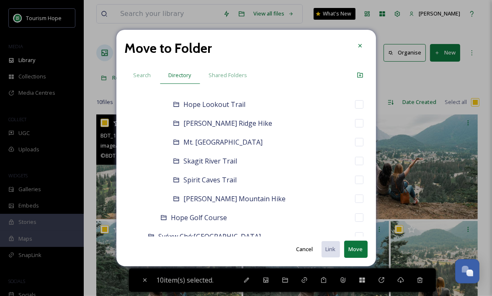
scroll to position [516, 0]
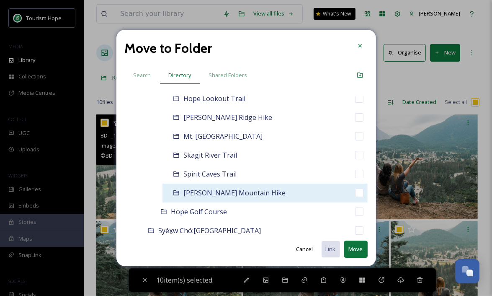
click at [273, 191] on div "[PERSON_NAME] Mountain Hike" at bounding box center [264, 192] width 205 height 19
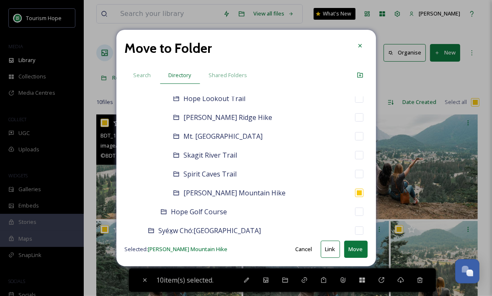
click at [351, 247] on button "Move" at bounding box center [355, 248] width 23 height 17
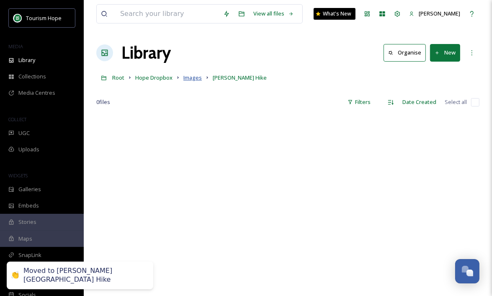
click at [190, 76] on span "Images" at bounding box center [192, 78] width 18 height 8
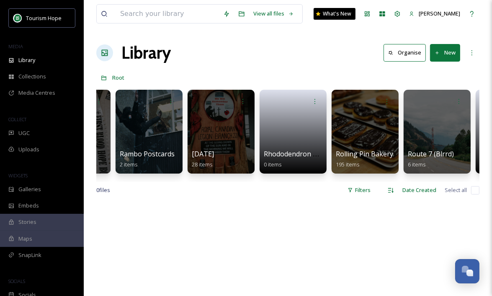
scroll to position [0, 4731]
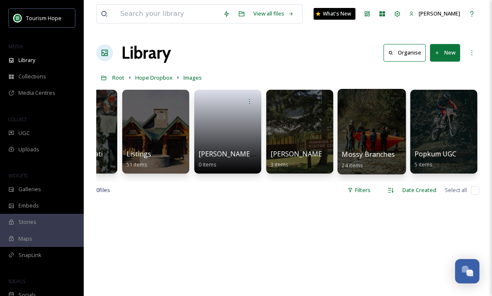
scroll to position [0, 3600]
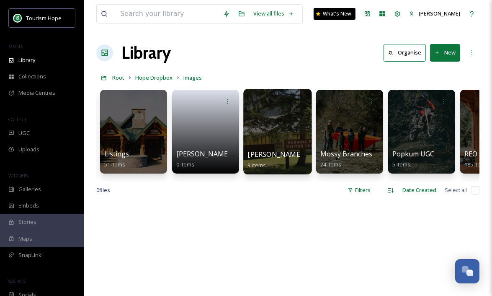
click at [264, 143] on div at bounding box center [277, 131] width 68 height 85
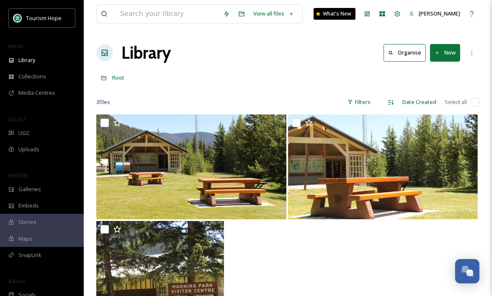
click at [475, 104] on input "checkbox" at bounding box center [475, 102] width 8 height 8
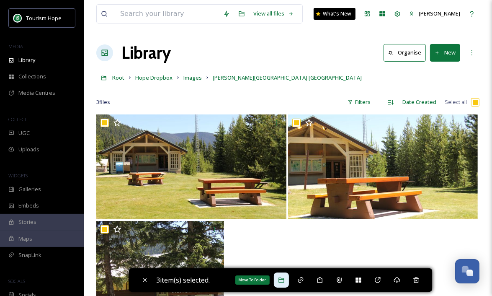
click at [284, 281] on icon at bounding box center [281, 279] width 7 height 7
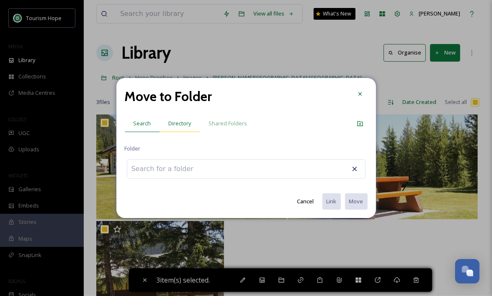
click at [170, 124] on span "Directory" at bounding box center [180, 123] width 23 height 8
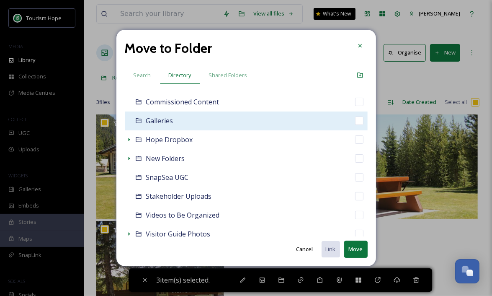
scroll to position [80, 0]
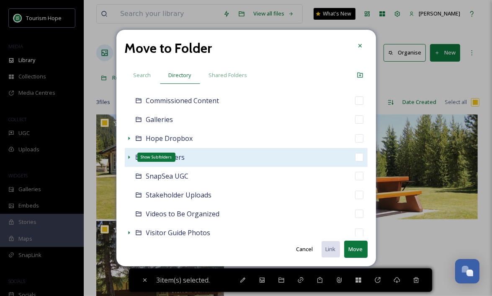
click at [129, 158] on icon at bounding box center [129, 157] width 7 height 7
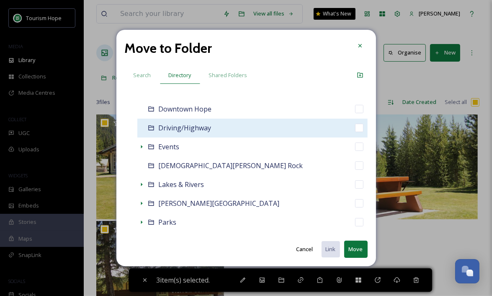
scroll to position [224, 0]
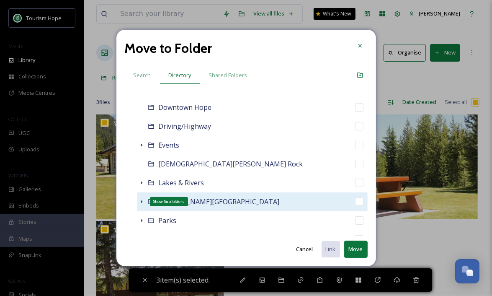
click at [141, 200] on icon at bounding box center [142, 201] width 2 height 3
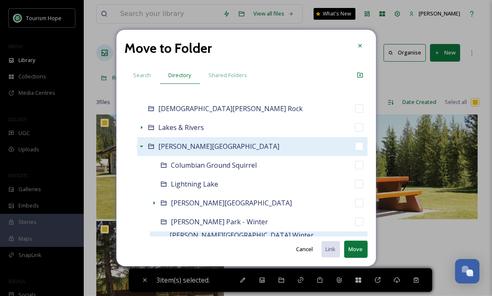
scroll to position [273, 0]
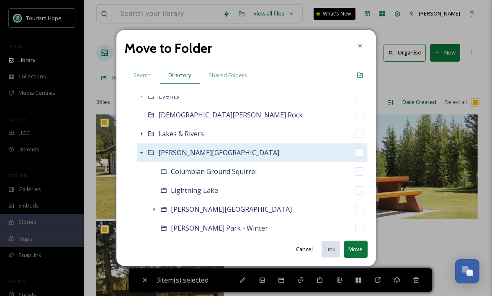
click at [211, 154] on div "[PERSON_NAME][GEOGRAPHIC_DATA]" at bounding box center [252, 152] width 230 height 19
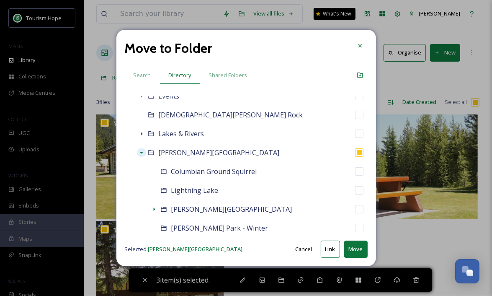
click at [357, 255] on button "Move" at bounding box center [355, 248] width 23 height 17
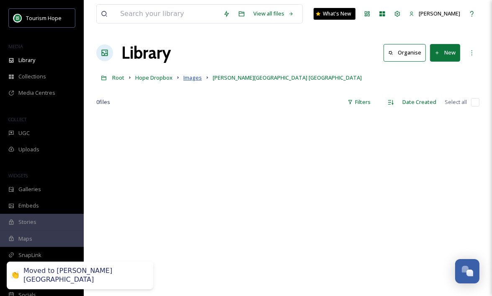
click at [191, 77] on span "Images" at bounding box center [192, 78] width 18 height 8
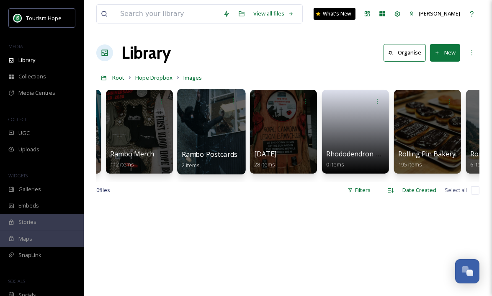
scroll to position [0, 4244]
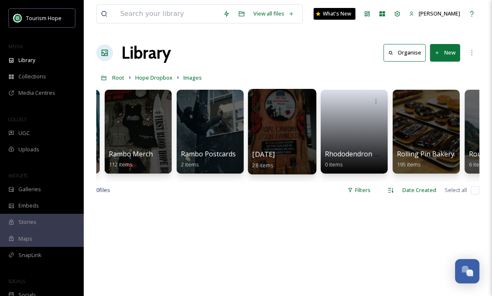
click at [281, 133] on div at bounding box center [282, 131] width 68 height 85
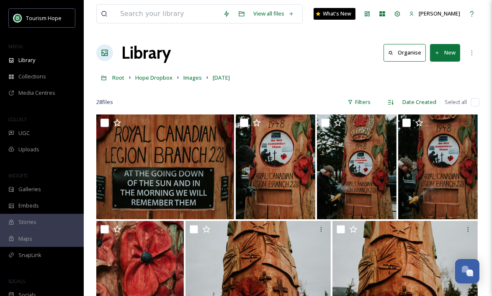
drag, startPoint x: 209, startPoint y: 77, endPoint x: 281, endPoint y: 77, distance: 71.6
click at [281, 77] on div "Root Hope Dropbox Images [DATE]" at bounding box center [287, 78] width 383 height 16
copy span "[DATE]"
click at [189, 80] on span "Images" at bounding box center [192, 78] width 18 height 8
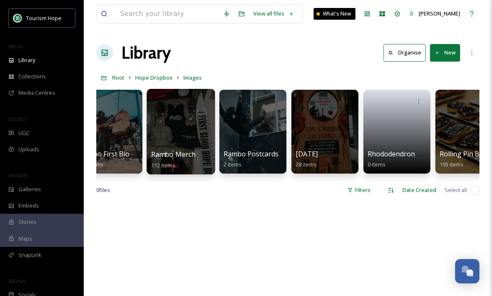
scroll to position [0, 4206]
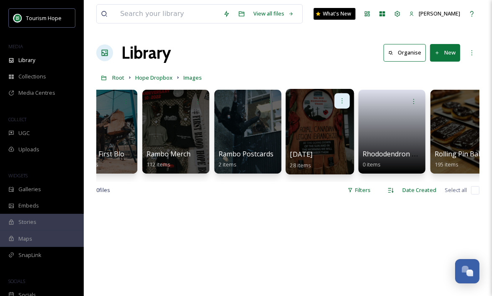
click at [339, 97] on icon at bounding box center [342, 100] width 7 height 7
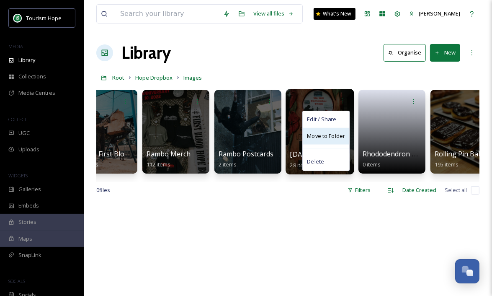
click at [329, 137] on span "Move to Folder" at bounding box center [326, 136] width 38 height 8
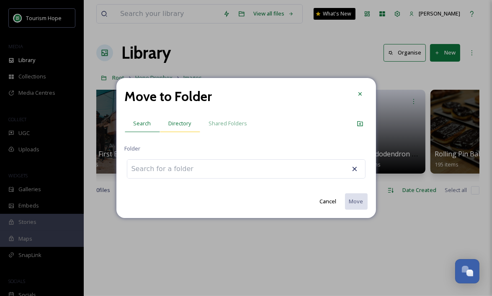
click at [180, 126] on span "Directory" at bounding box center [180, 123] width 23 height 8
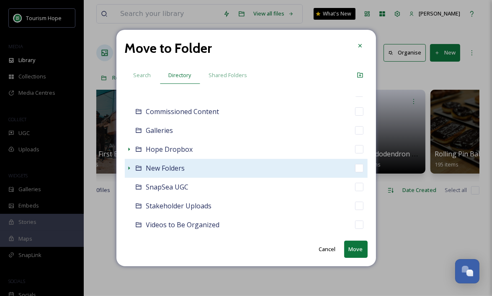
scroll to position [69, 0]
click at [129, 169] on icon at bounding box center [129, 168] width 7 height 7
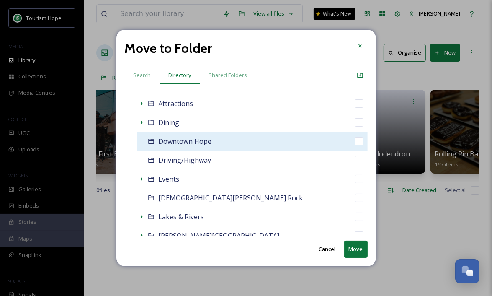
scroll to position [191, 0]
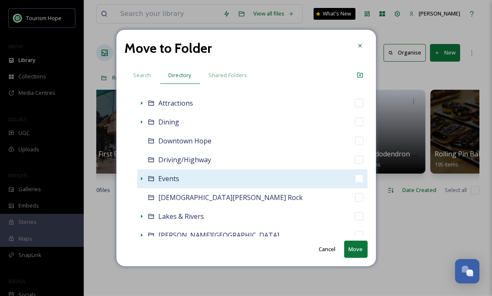
click at [198, 179] on div "Events" at bounding box center [252, 178] width 230 height 19
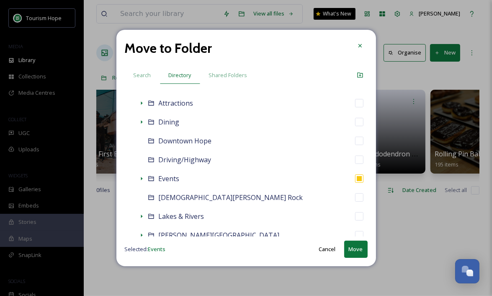
click at [351, 248] on button "Move" at bounding box center [355, 248] width 23 height 17
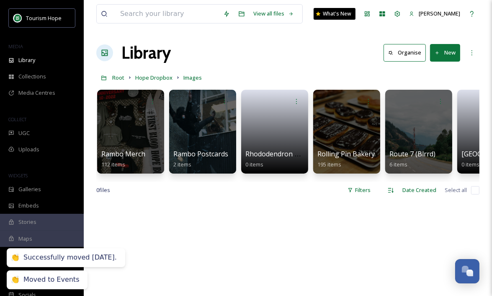
scroll to position [0, 4252]
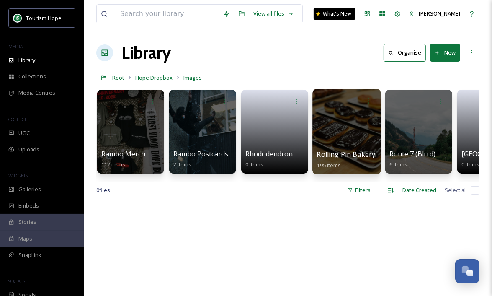
click at [346, 138] on div at bounding box center [346, 131] width 68 height 85
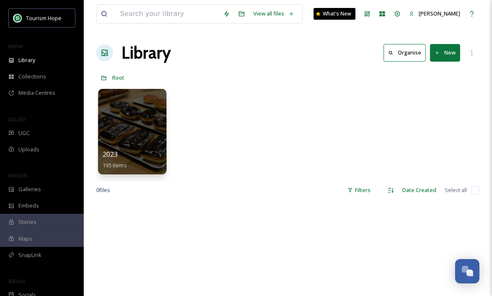
click at [139, 137] on div at bounding box center [132, 131] width 68 height 85
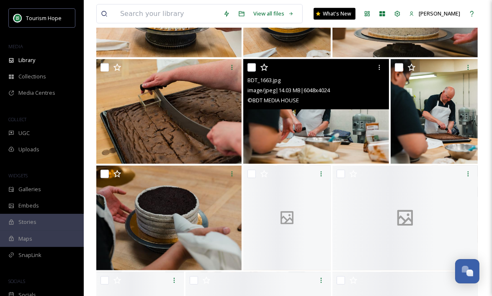
scroll to position [694, 0]
